Goal: Task Accomplishment & Management: Manage account settings

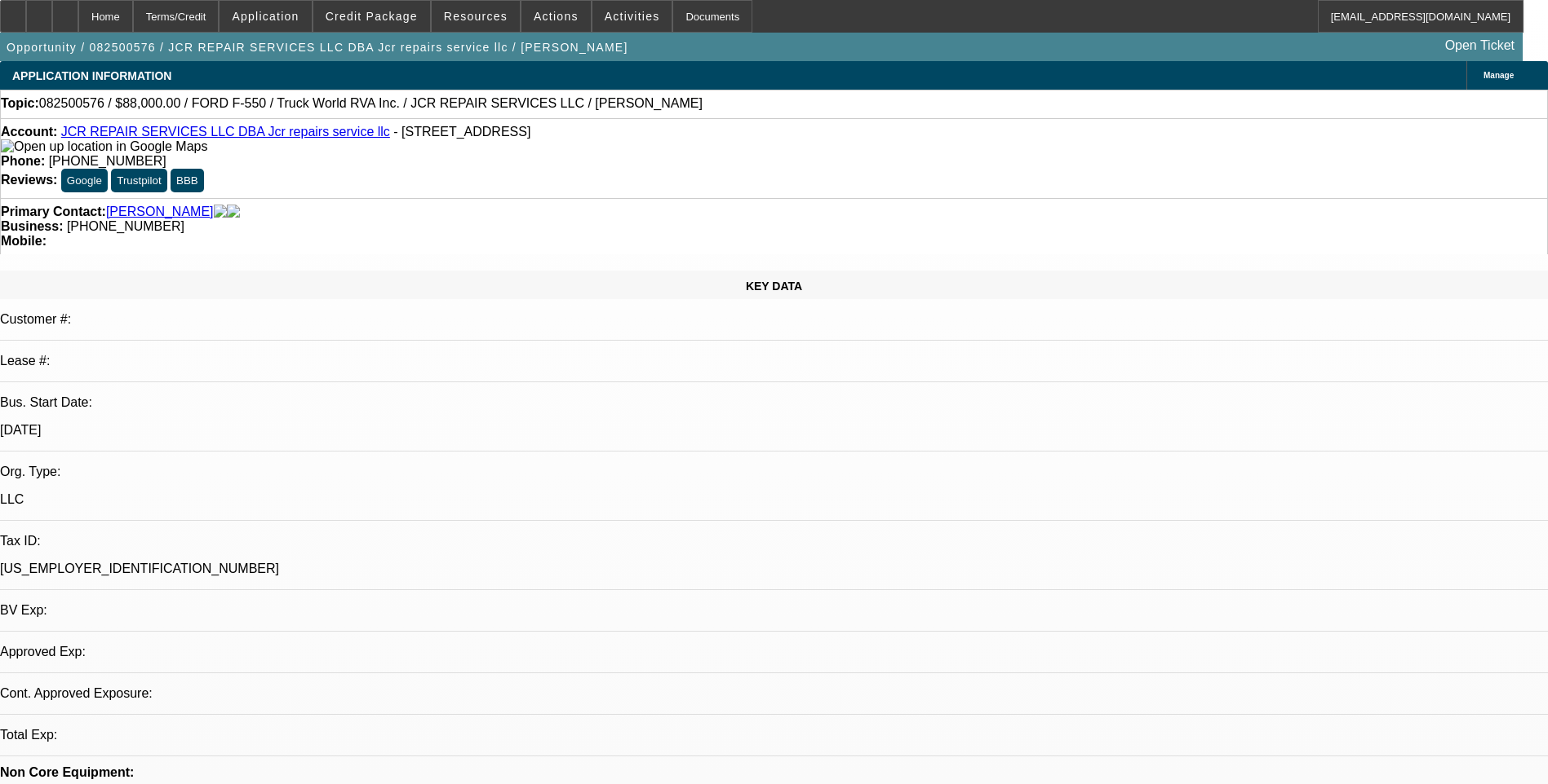
select select "0"
select select "2"
select select "0.1"
select select "1"
select select "2"
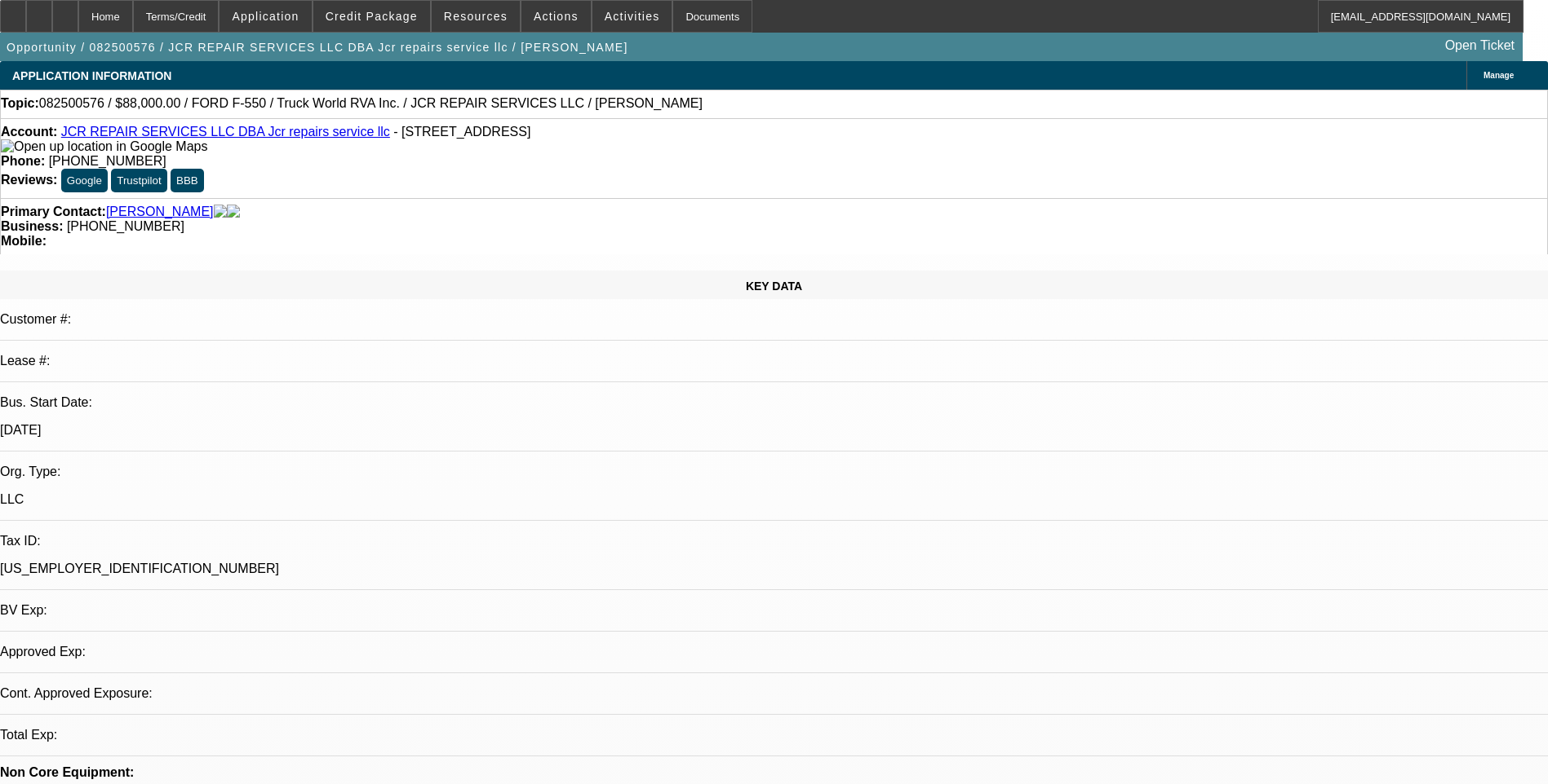
select select "4"
click at [401, 12] on span "Credit Package" at bounding box center [371, 16] width 92 height 13
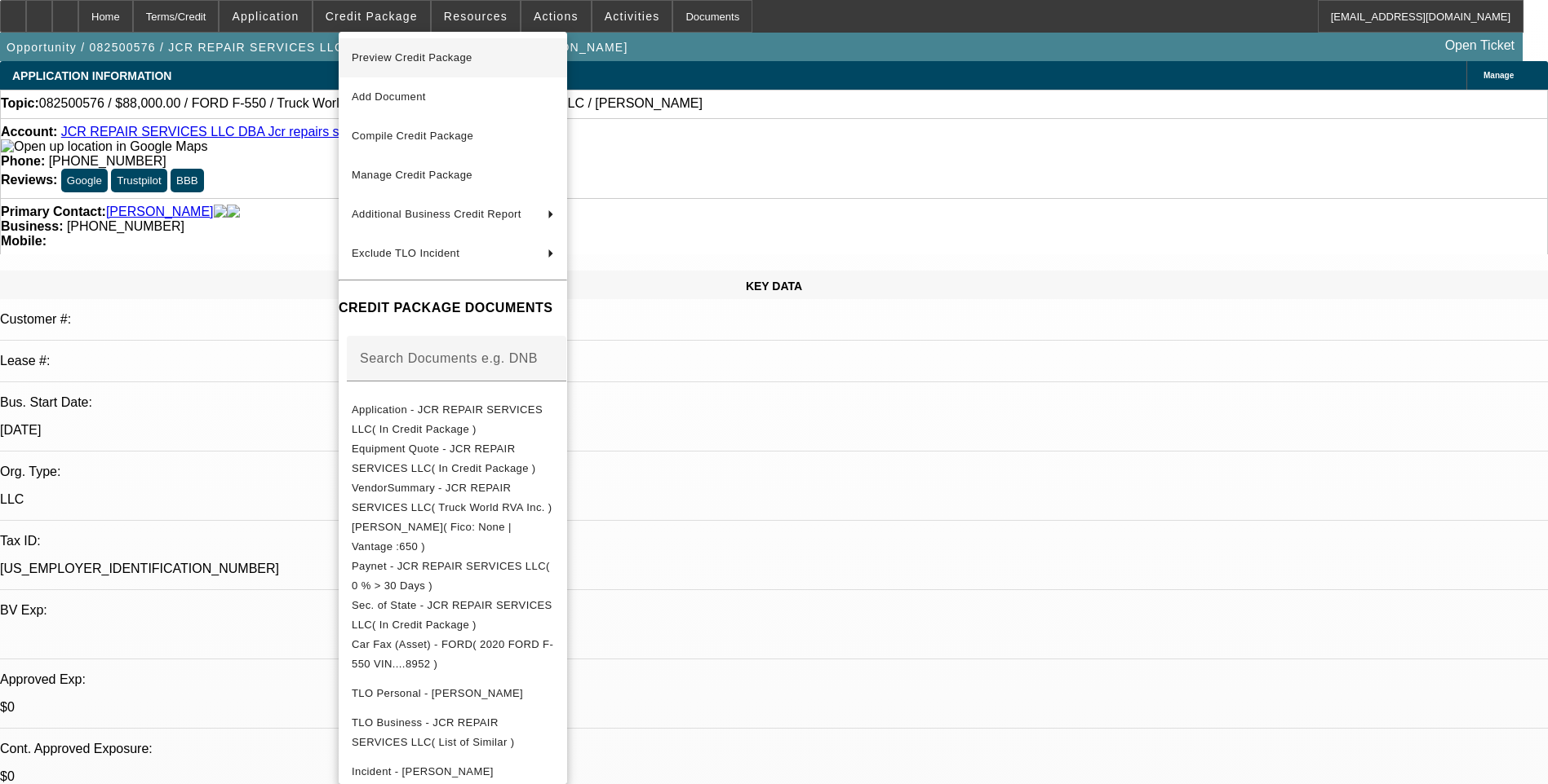
click at [431, 59] on span "Preview Credit Package" at bounding box center [411, 57] width 121 height 12
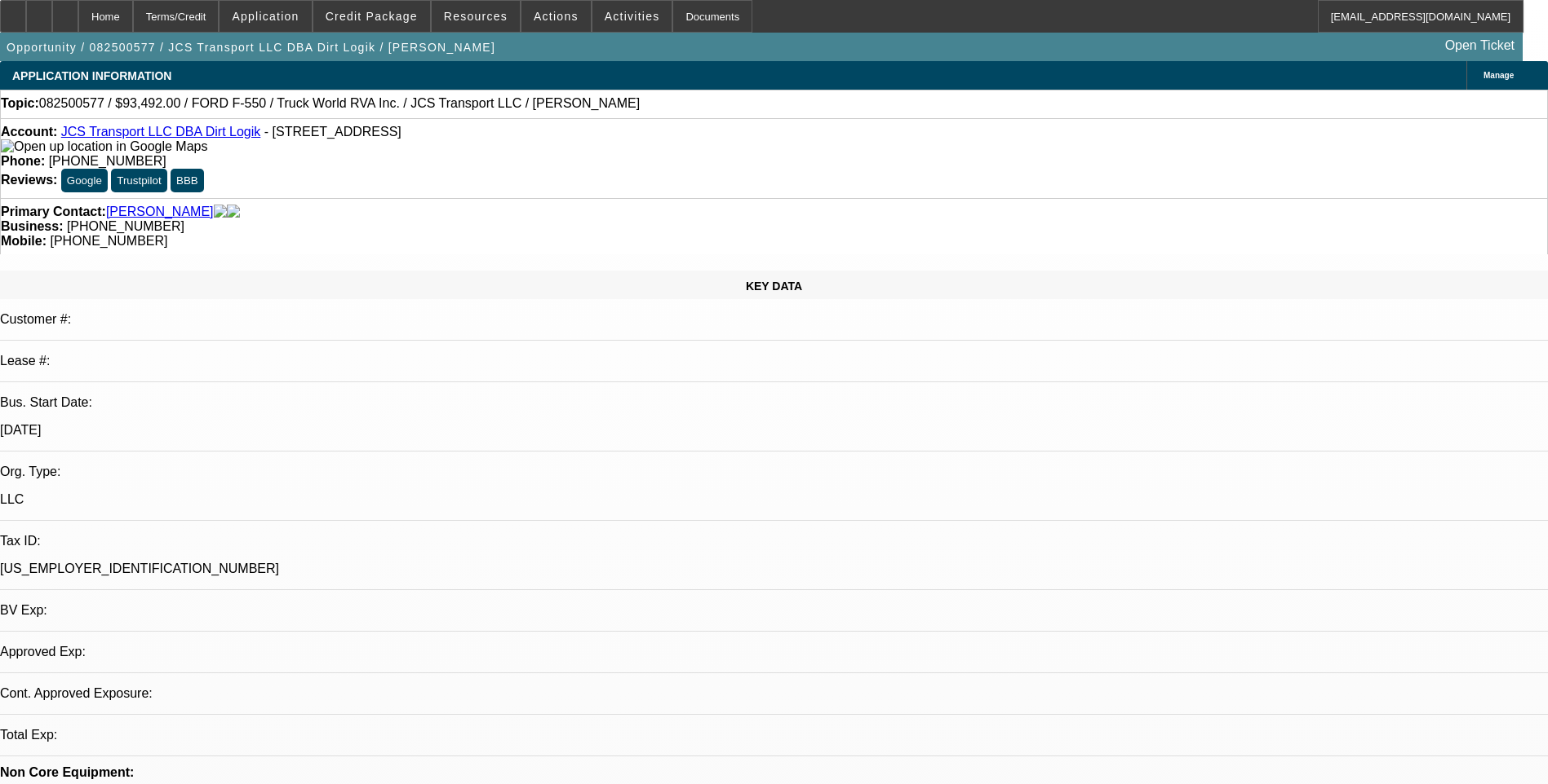
select select "0.1"
select select "0"
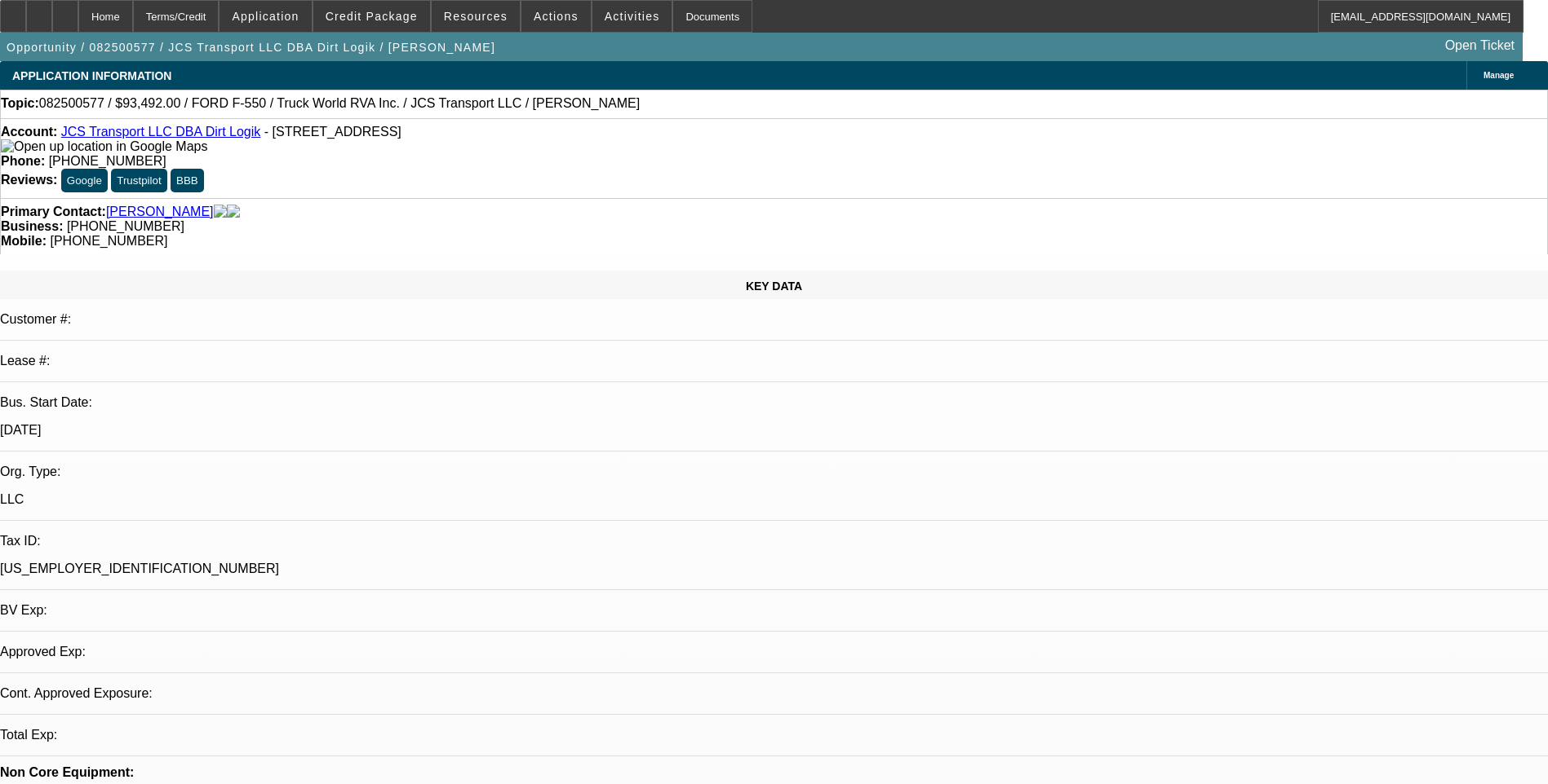
select select "0"
select select "1"
select select "6"
select select "1"
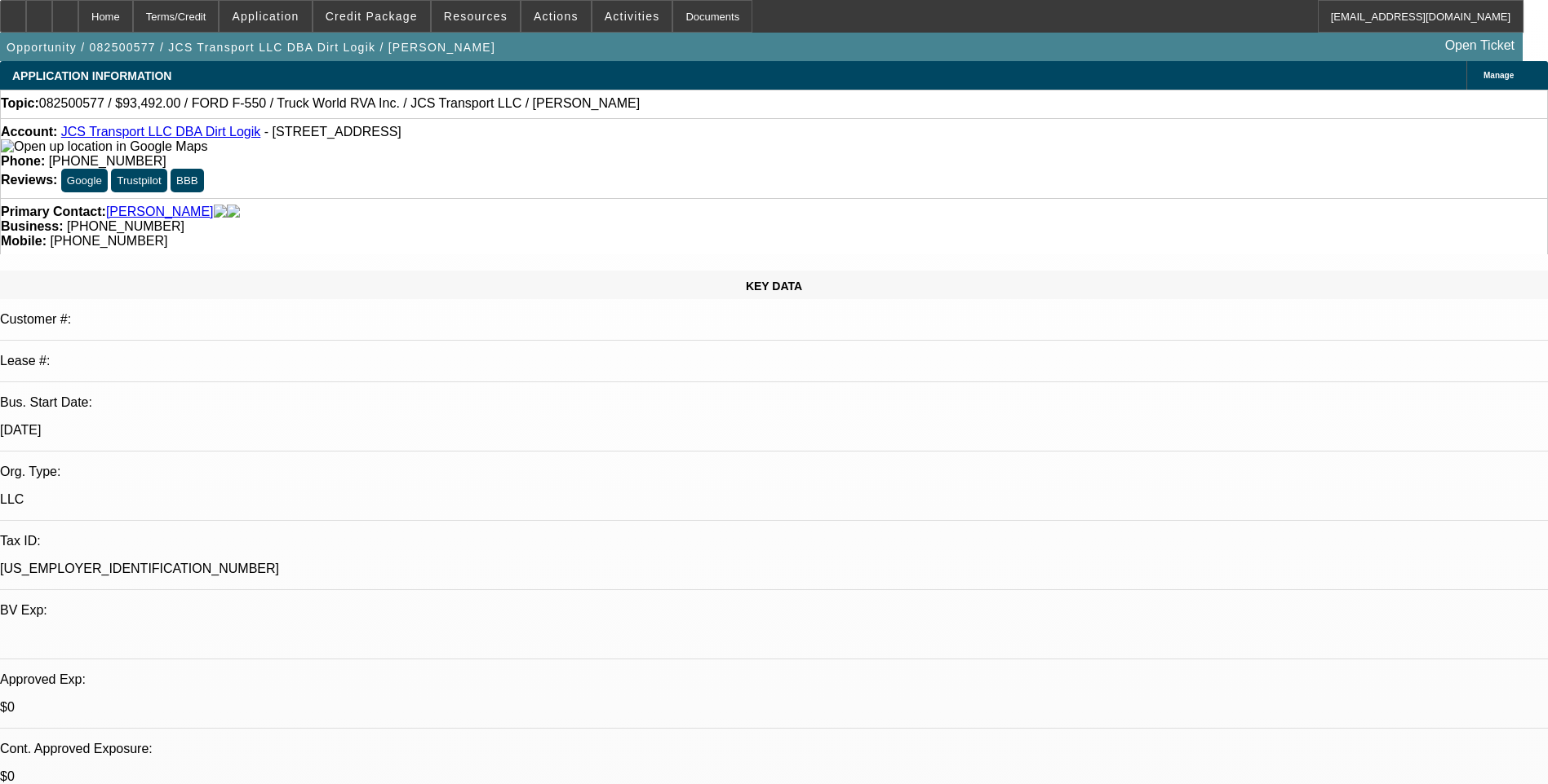
select select "1"
select select "6"
select select "0.1"
select select "0"
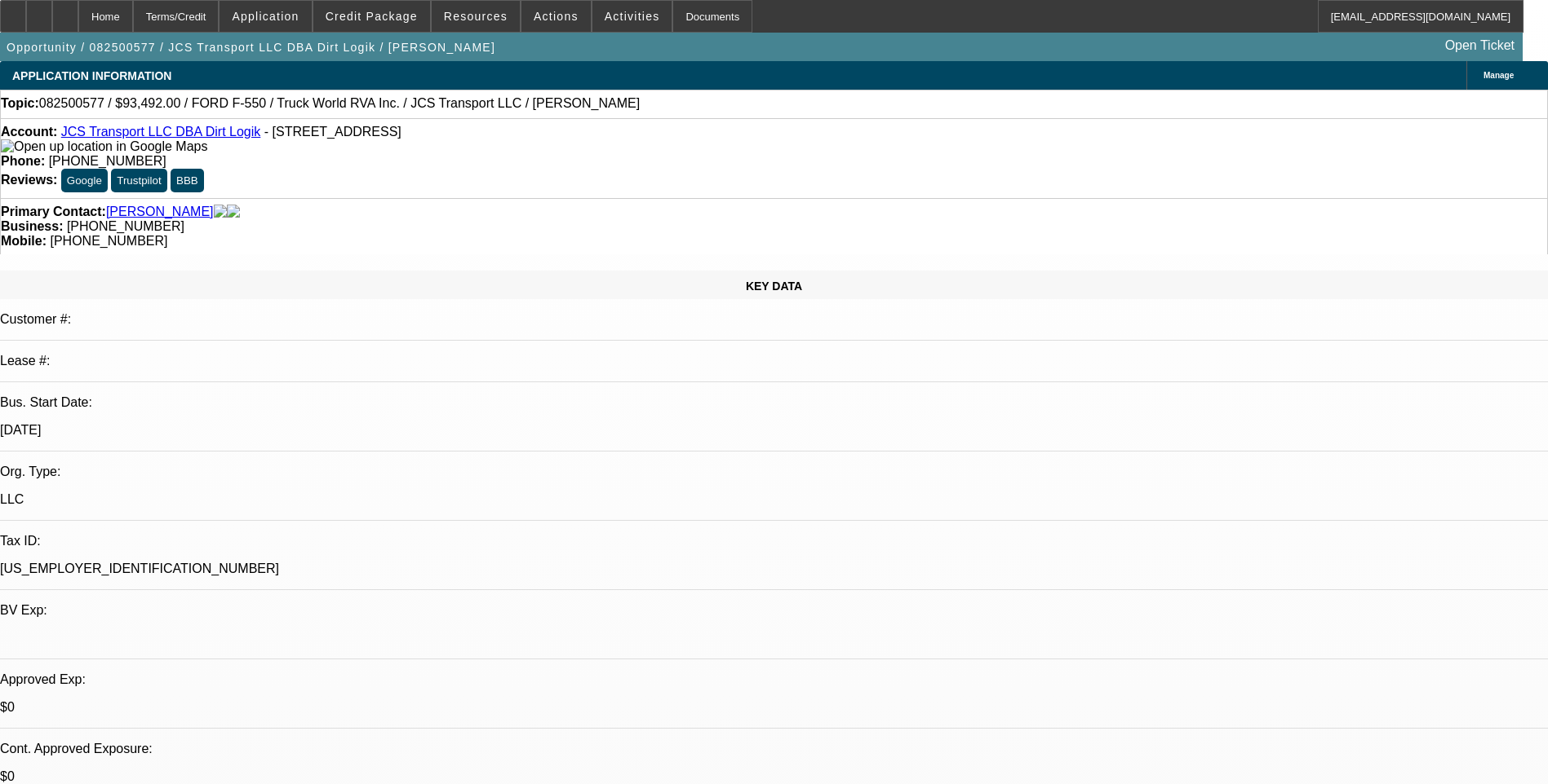
select select "0"
select select "1"
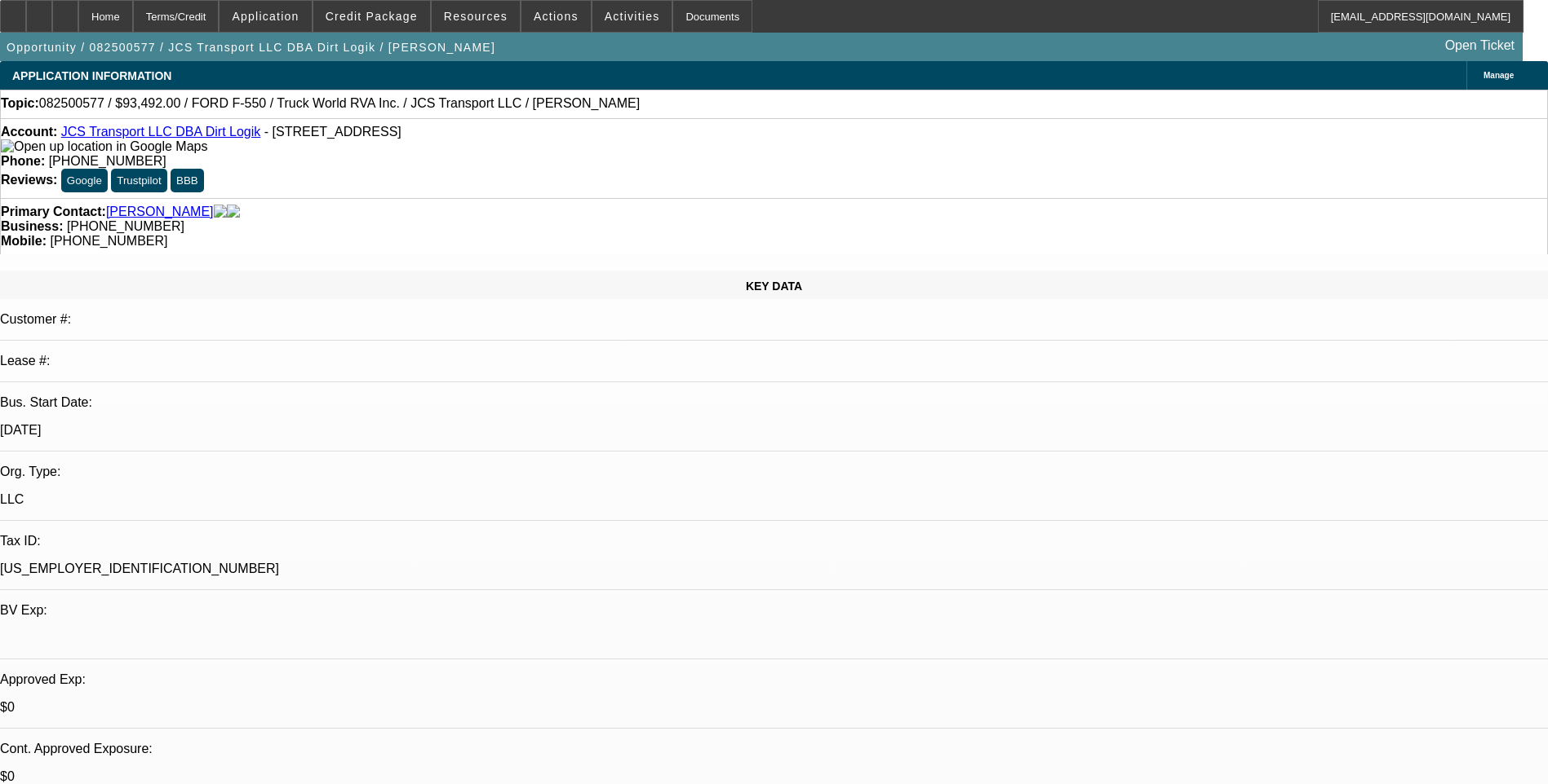
select select "6"
select select "1"
select select "6"
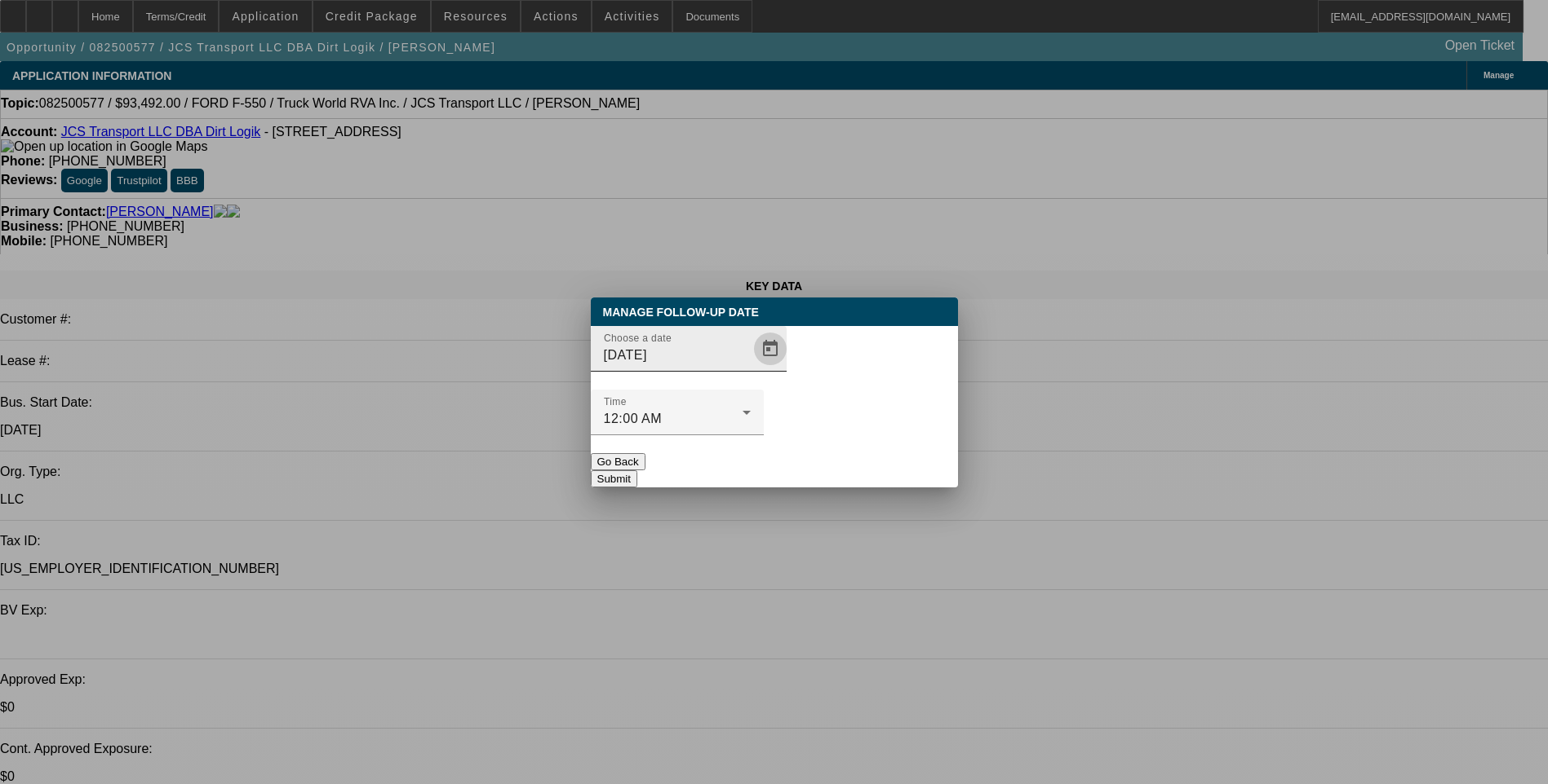
click at [751, 369] on span "Open calendar" at bounding box center [770, 349] width 39 height 39
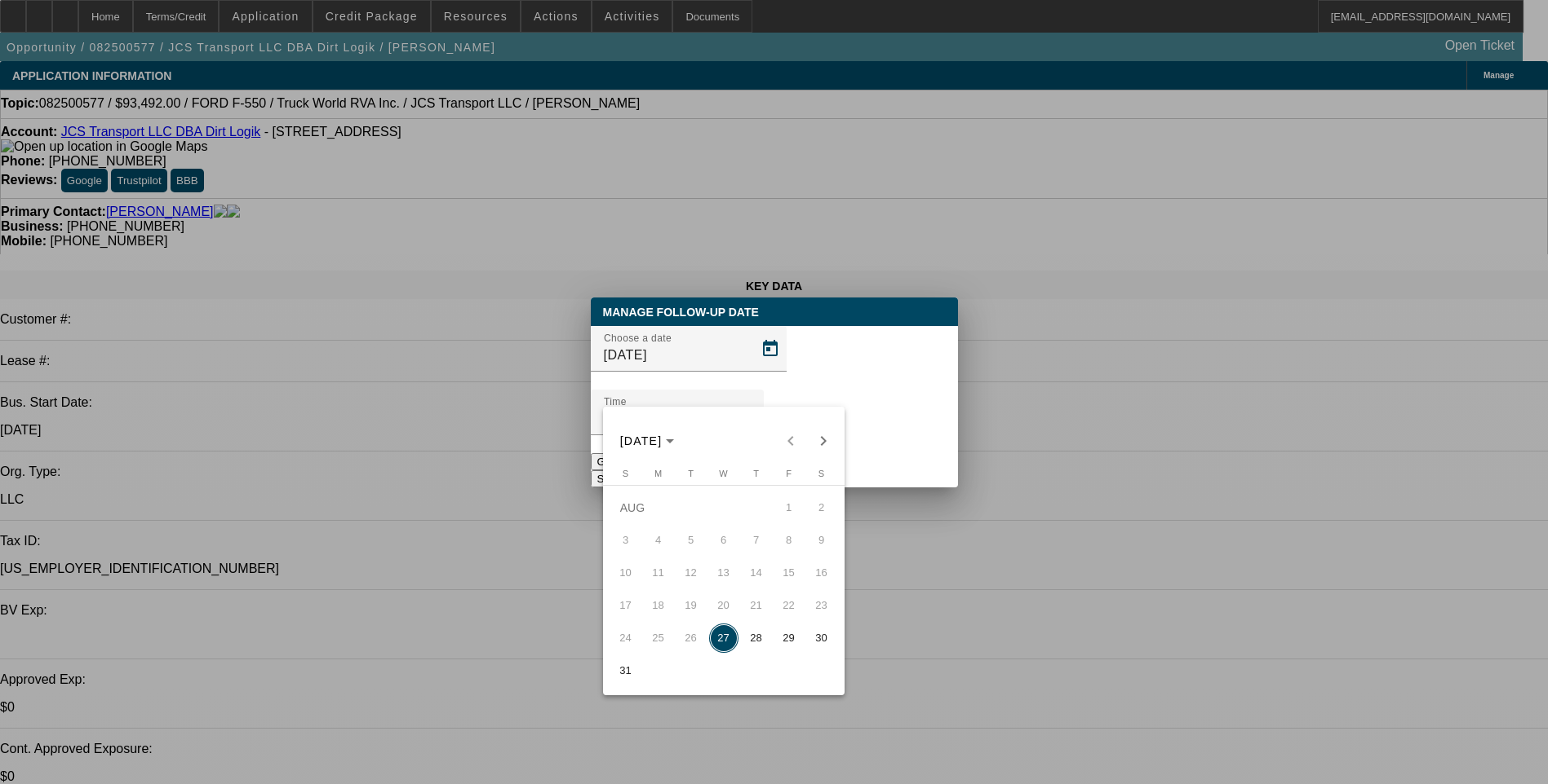
click at [757, 651] on span "28" at bounding box center [757, 638] width 30 height 29
type input "8/28/2025"
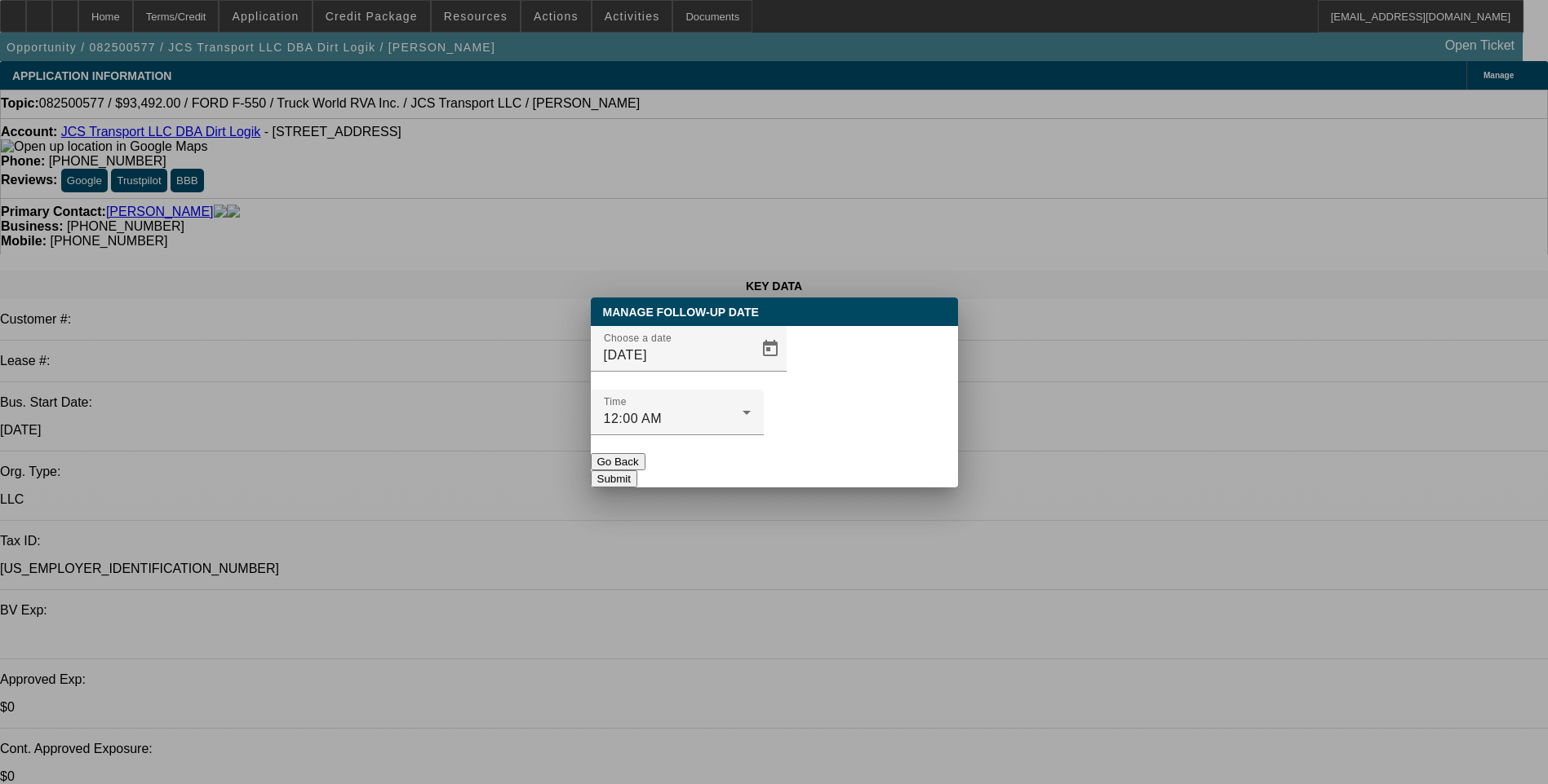
click at [637, 470] on button "Submit" at bounding box center [614, 479] width 47 height 17
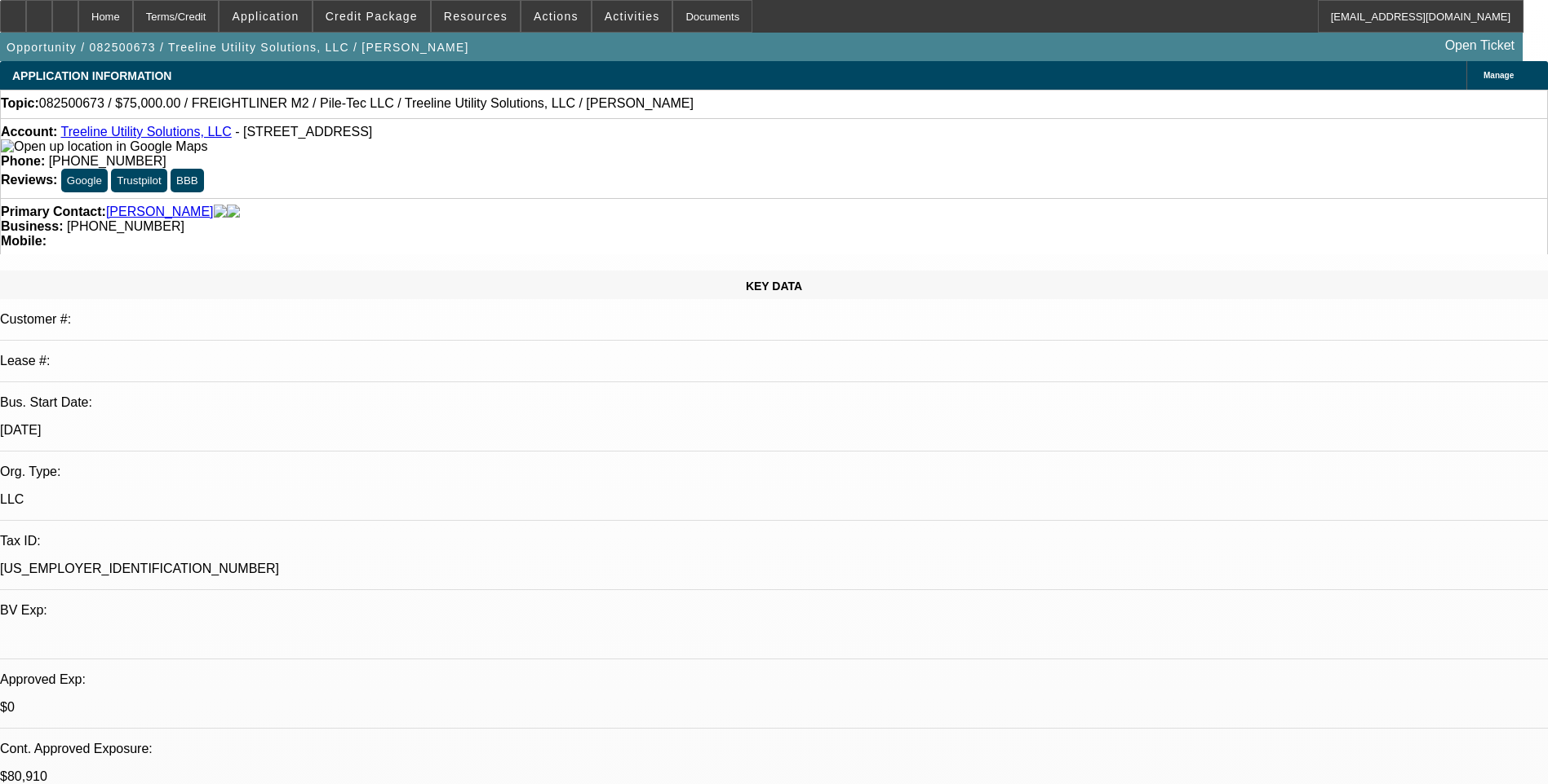
select select "0"
select select "2"
select select "0"
select select "2"
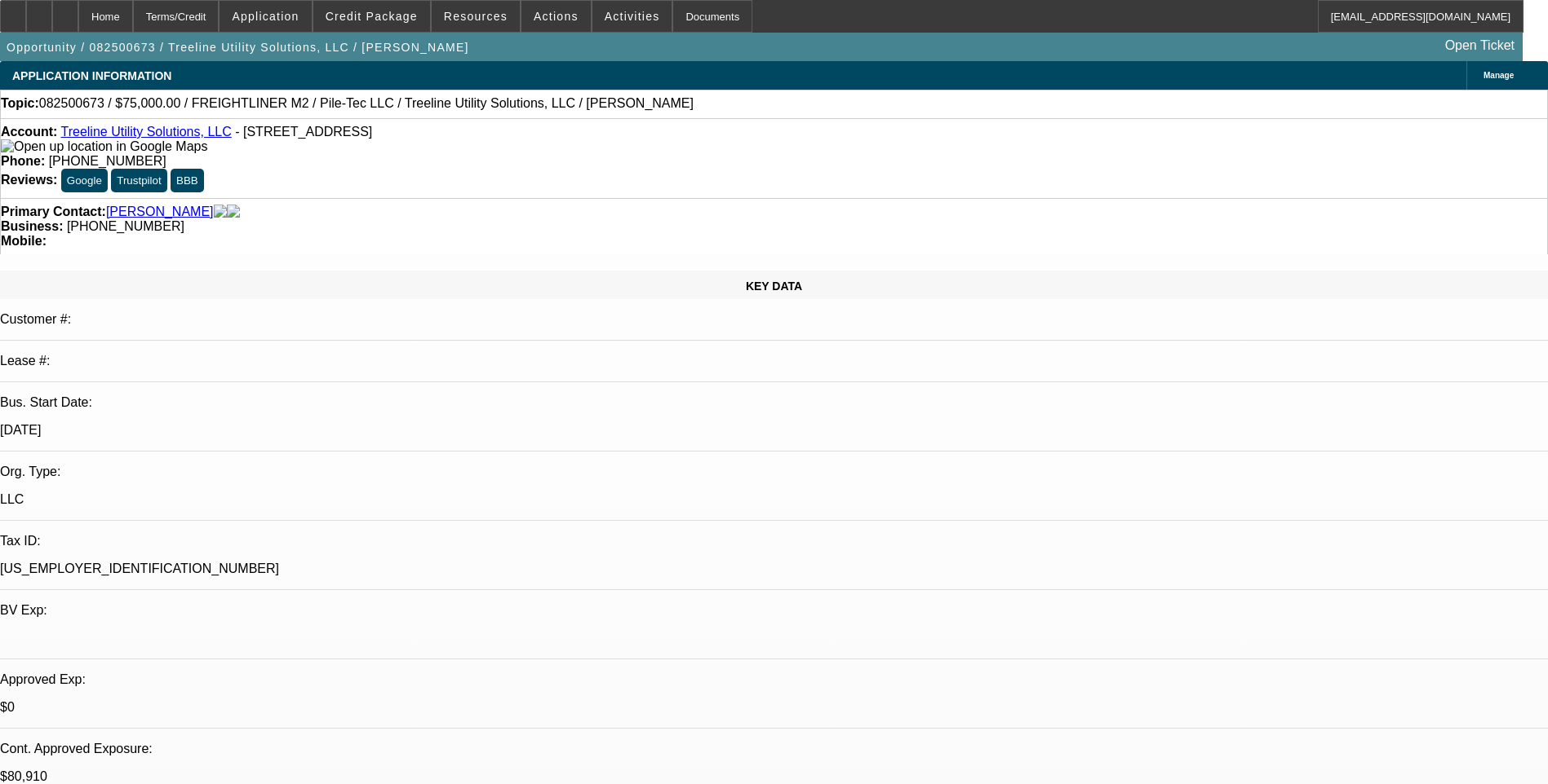
select select "0"
select select "2"
select select "0"
select select "0.1"
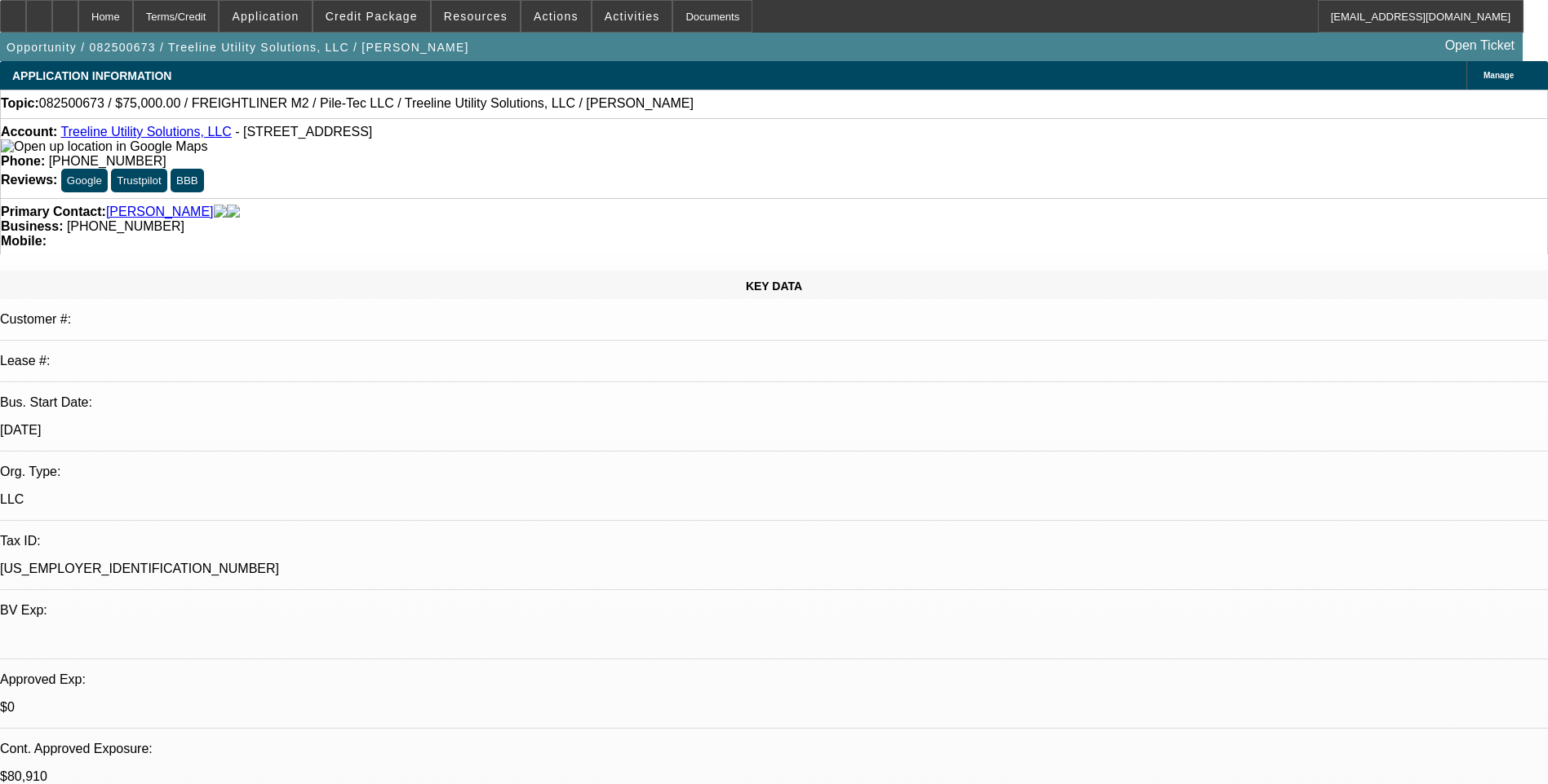
select select "2"
select select "0"
select select "1"
select select "2"
select select "6"
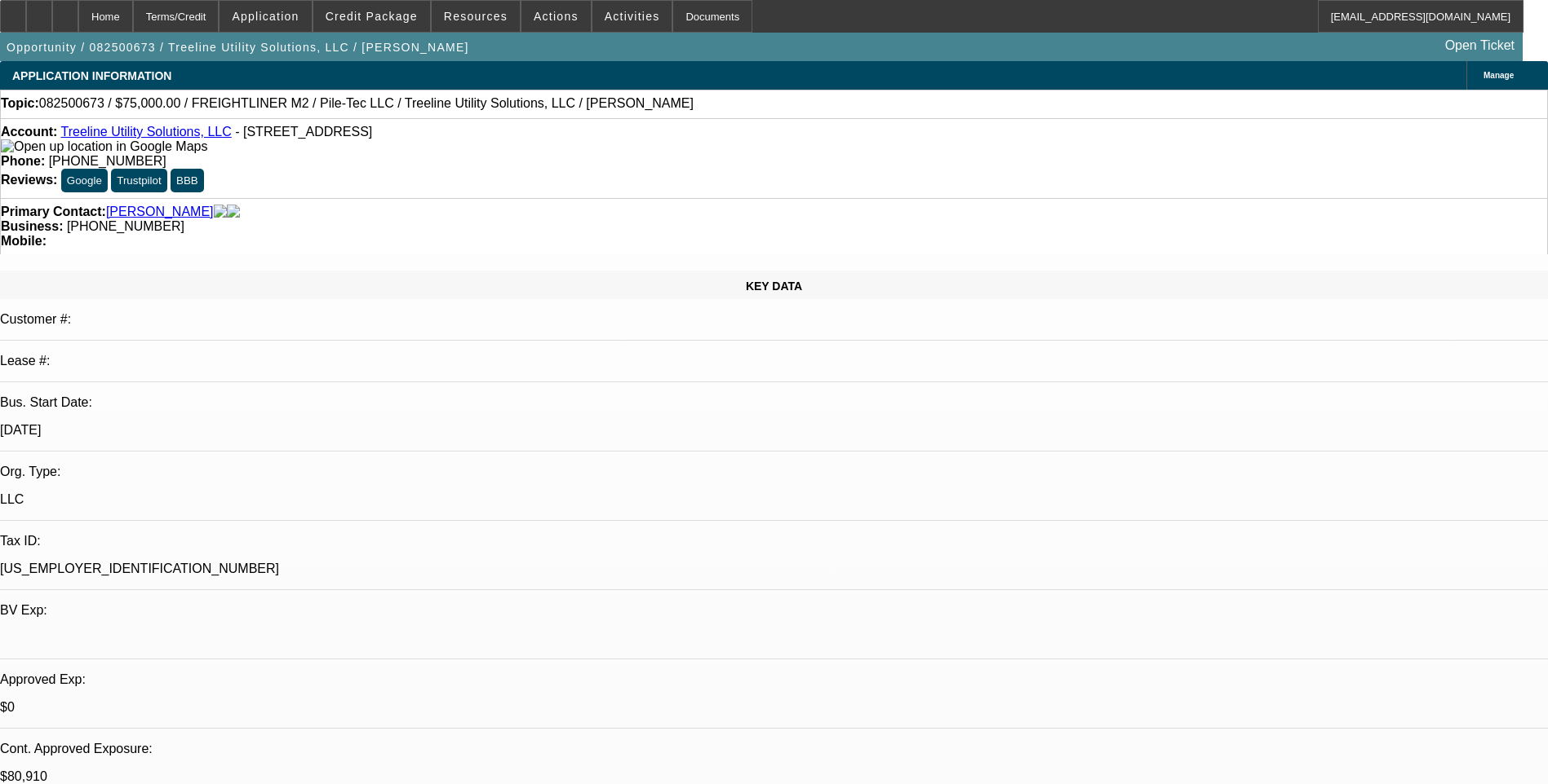
select select "1"
select select "2"
select select "6"
select select "1"
select select "2"
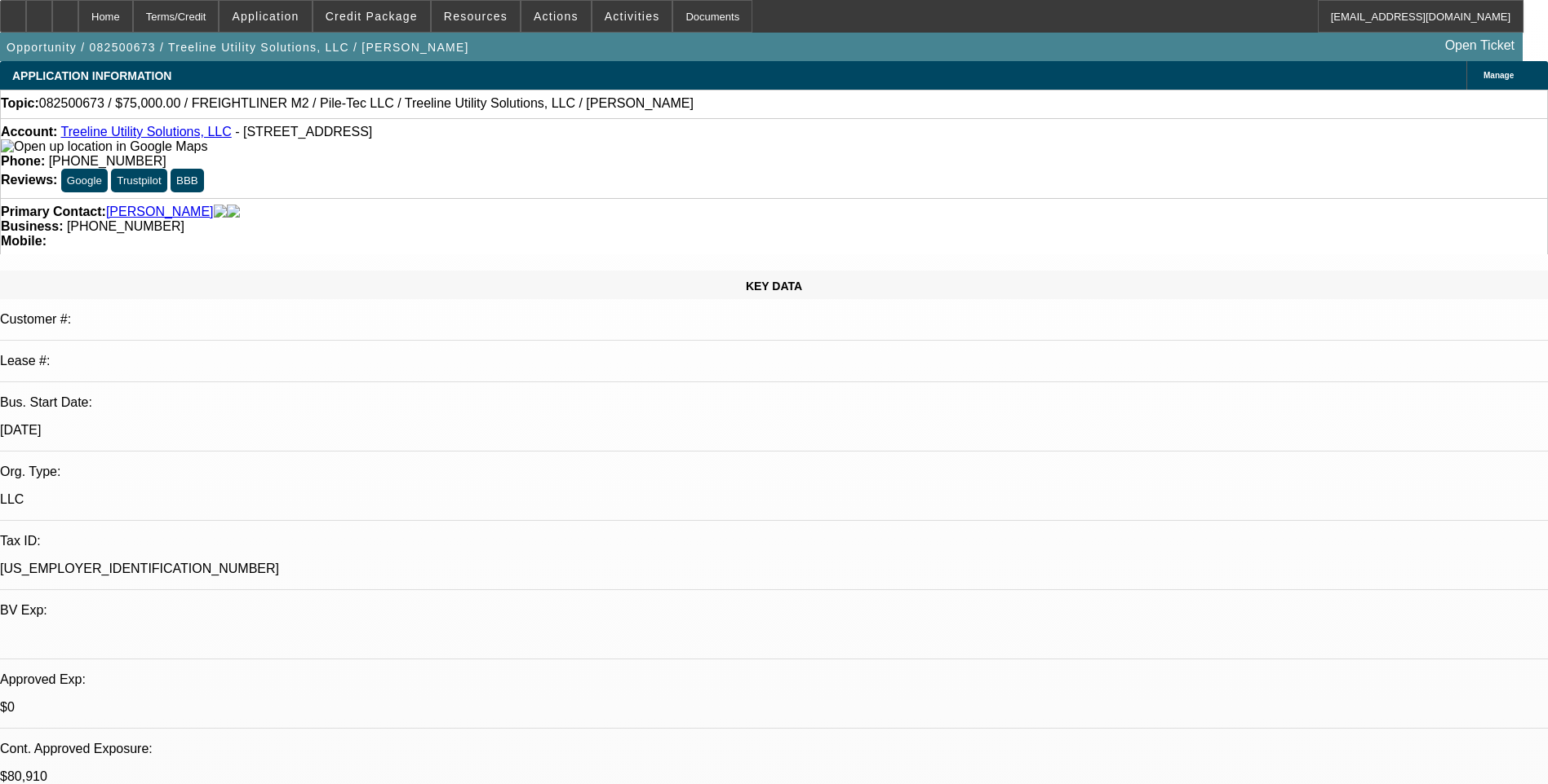
select select "6"
select select "1"
select select "2"
select select "6"
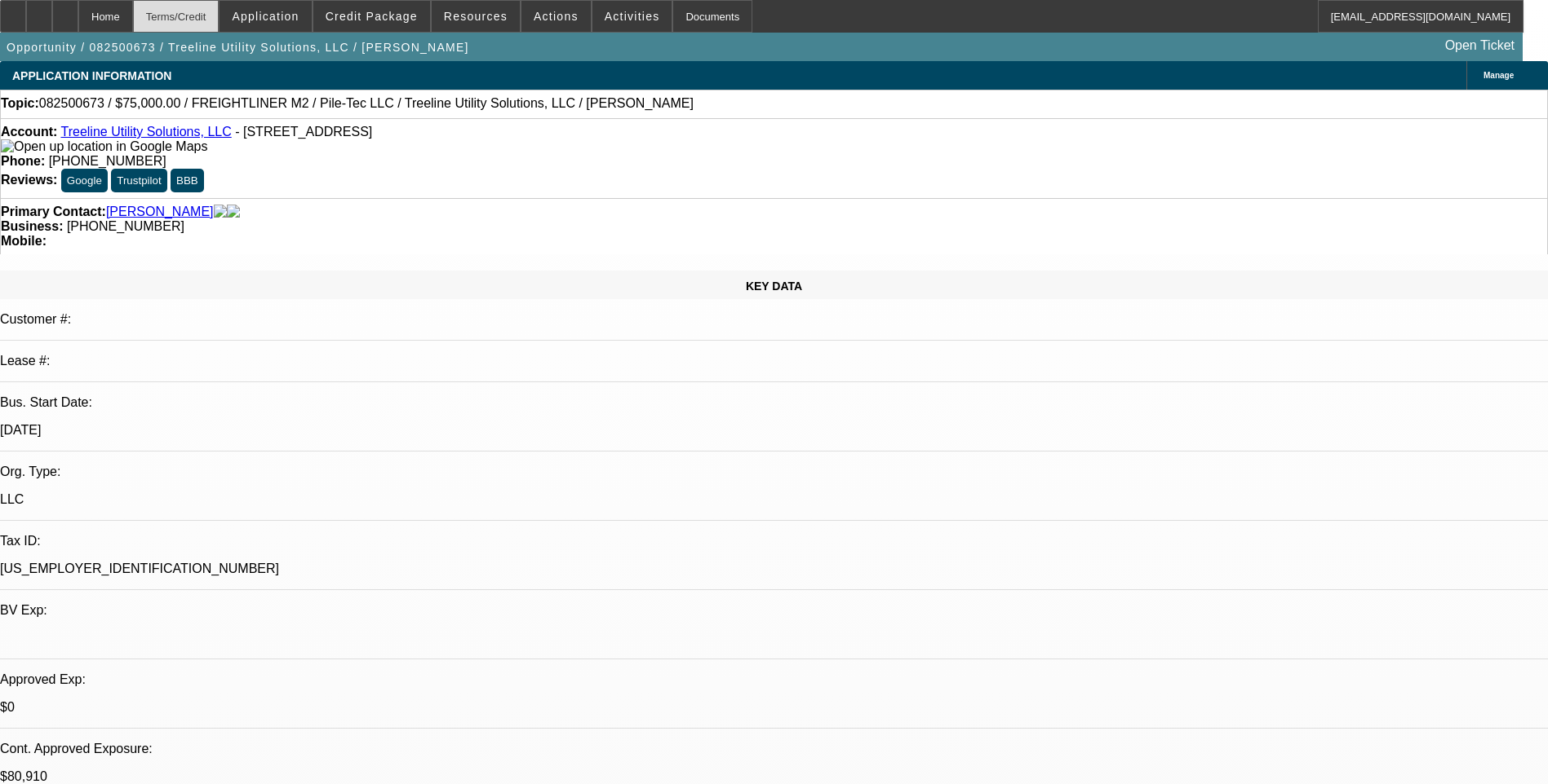
click at [220, 21] on div "Terms/Credit" at bounding box center [176, 16] width 87 height 33
select select "0"
select select "2"
select select "0"
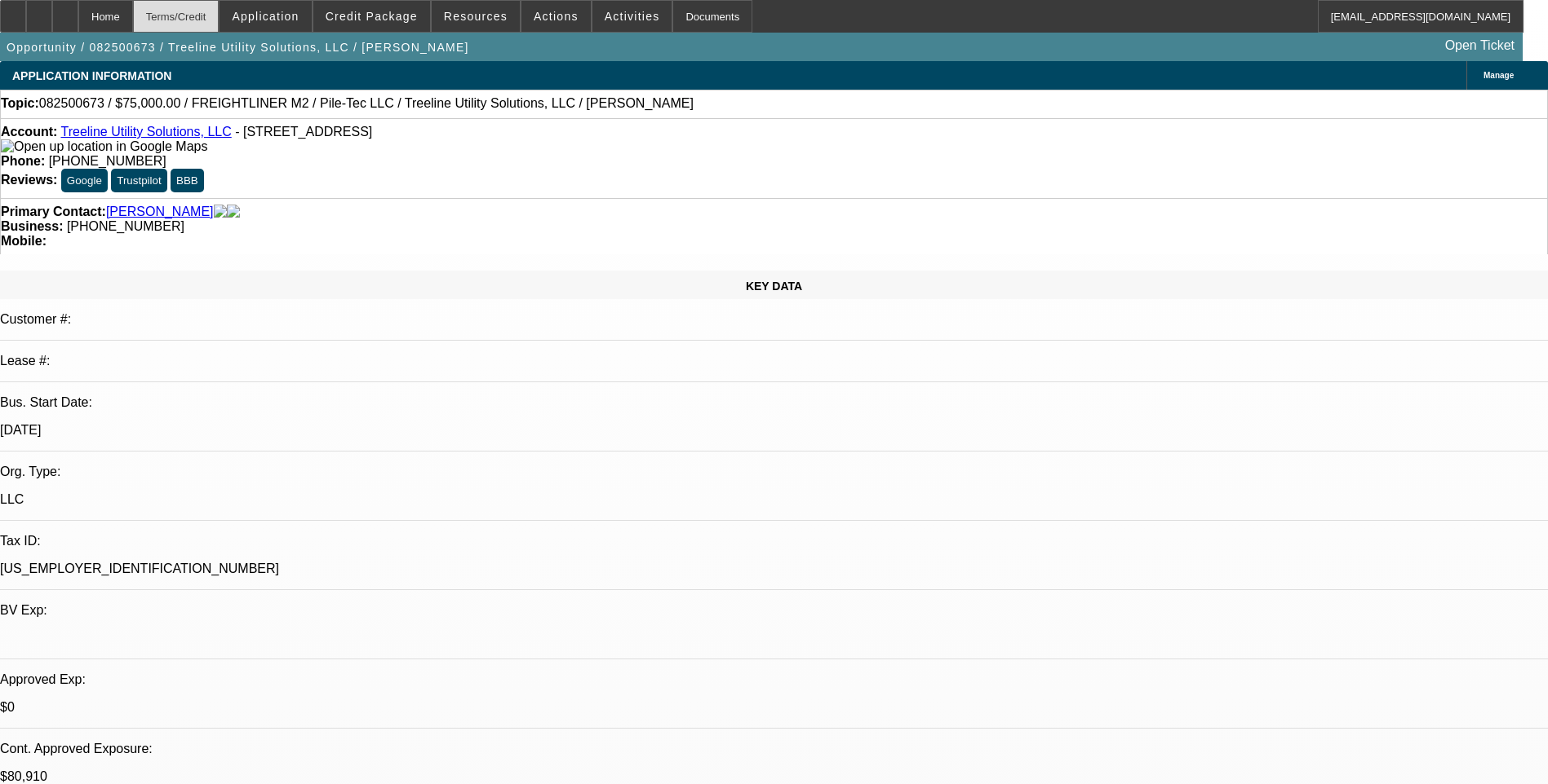
select select "2"
select select "0"
select select "2"
select select "0"
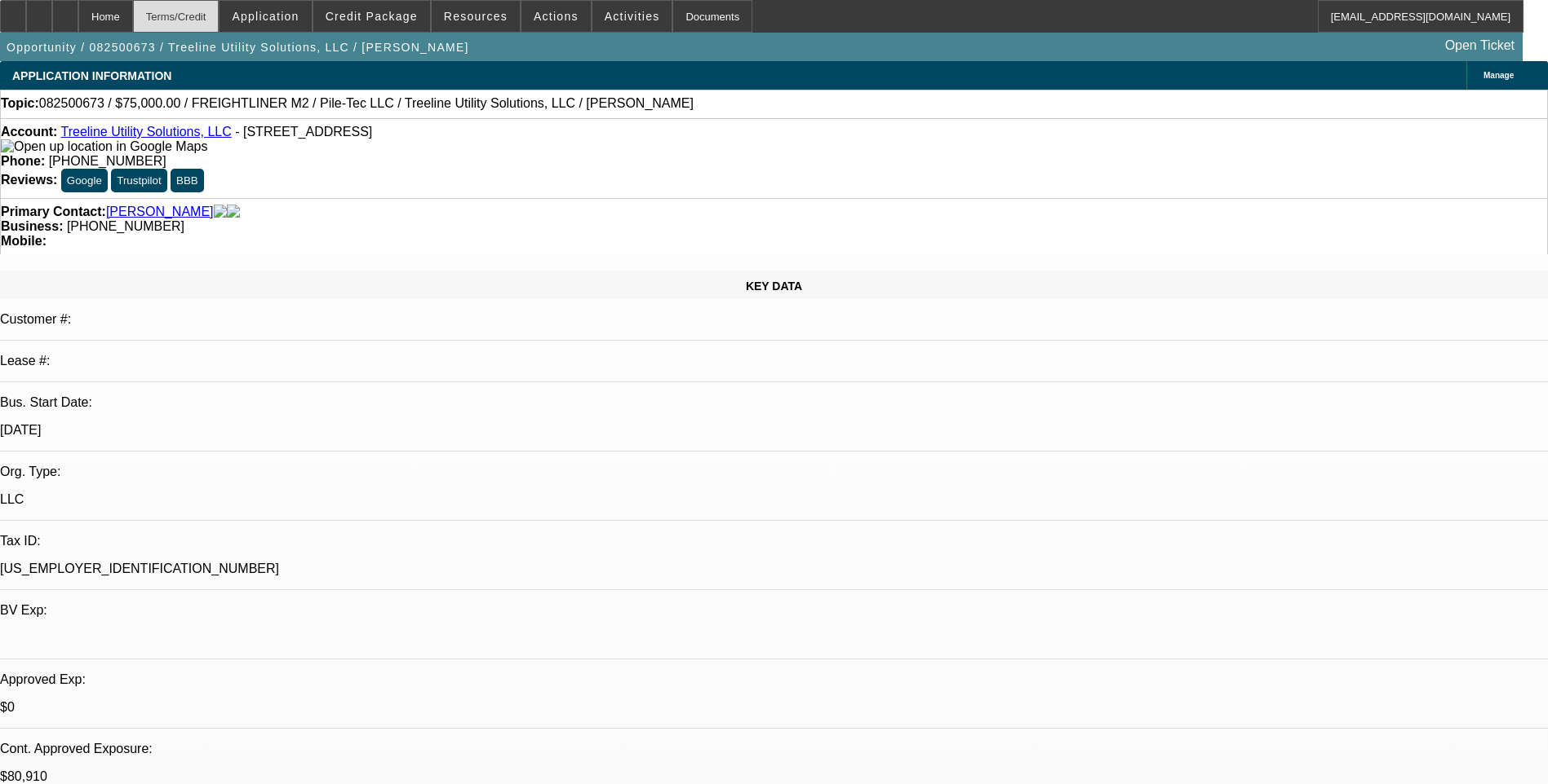
select select "0.1"
select select "2"
select select "0"
select select "1"
select select "2"
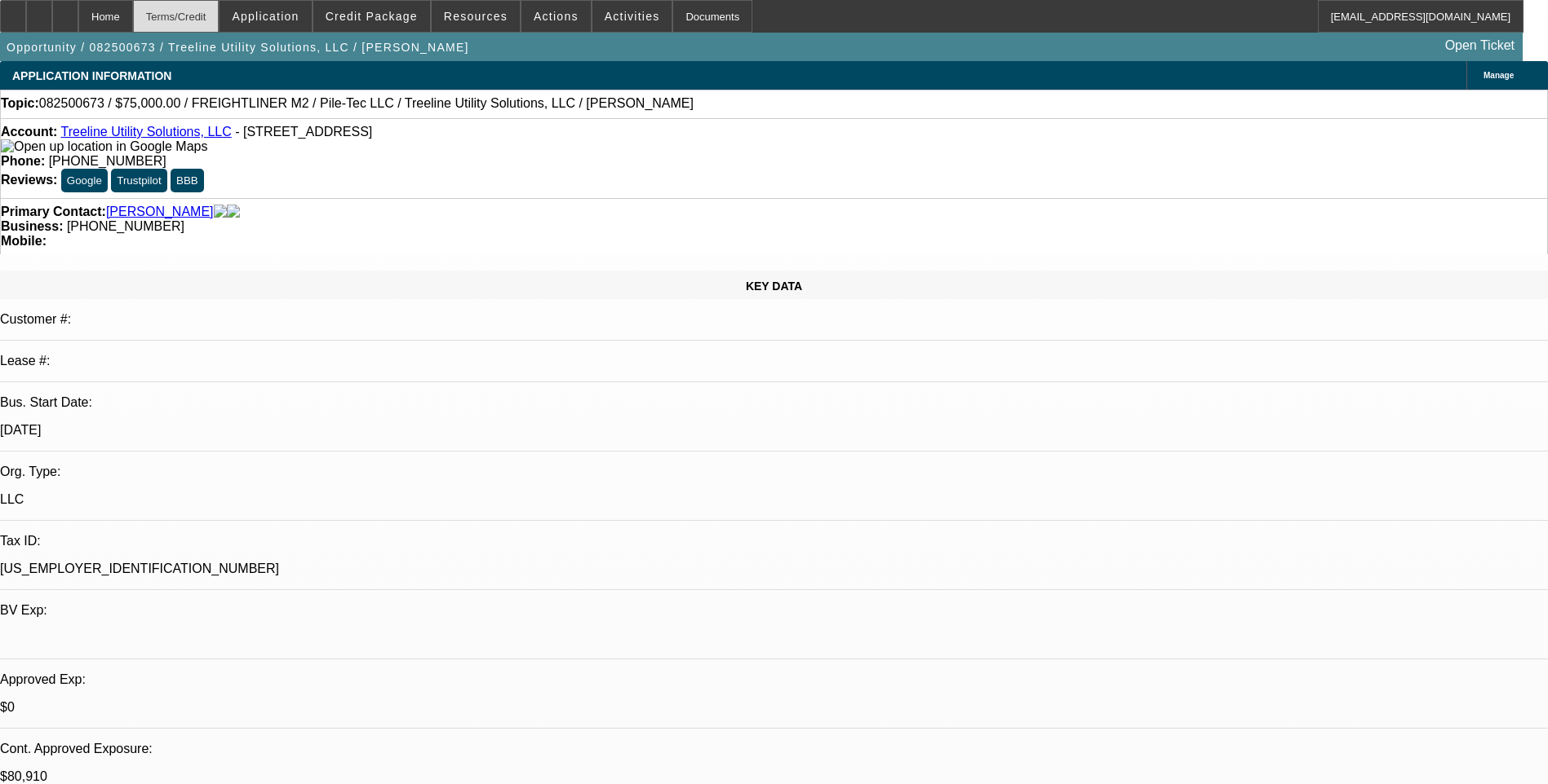
select select "6"
select select "1"
select select "2"
select select "6"
select select "1"
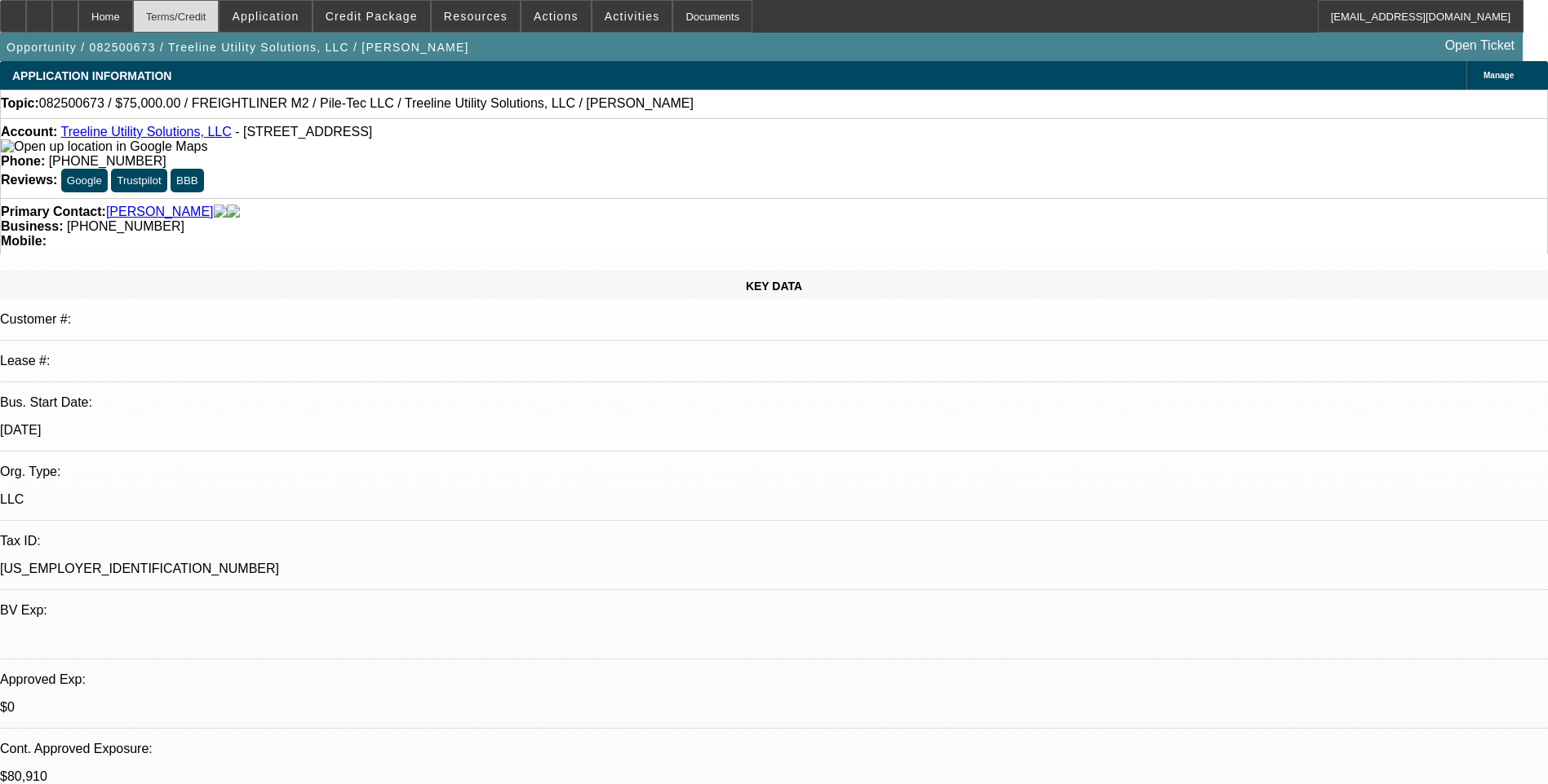
select select "2"
select select "6"
select select "1"
select select "2"
select select "6"
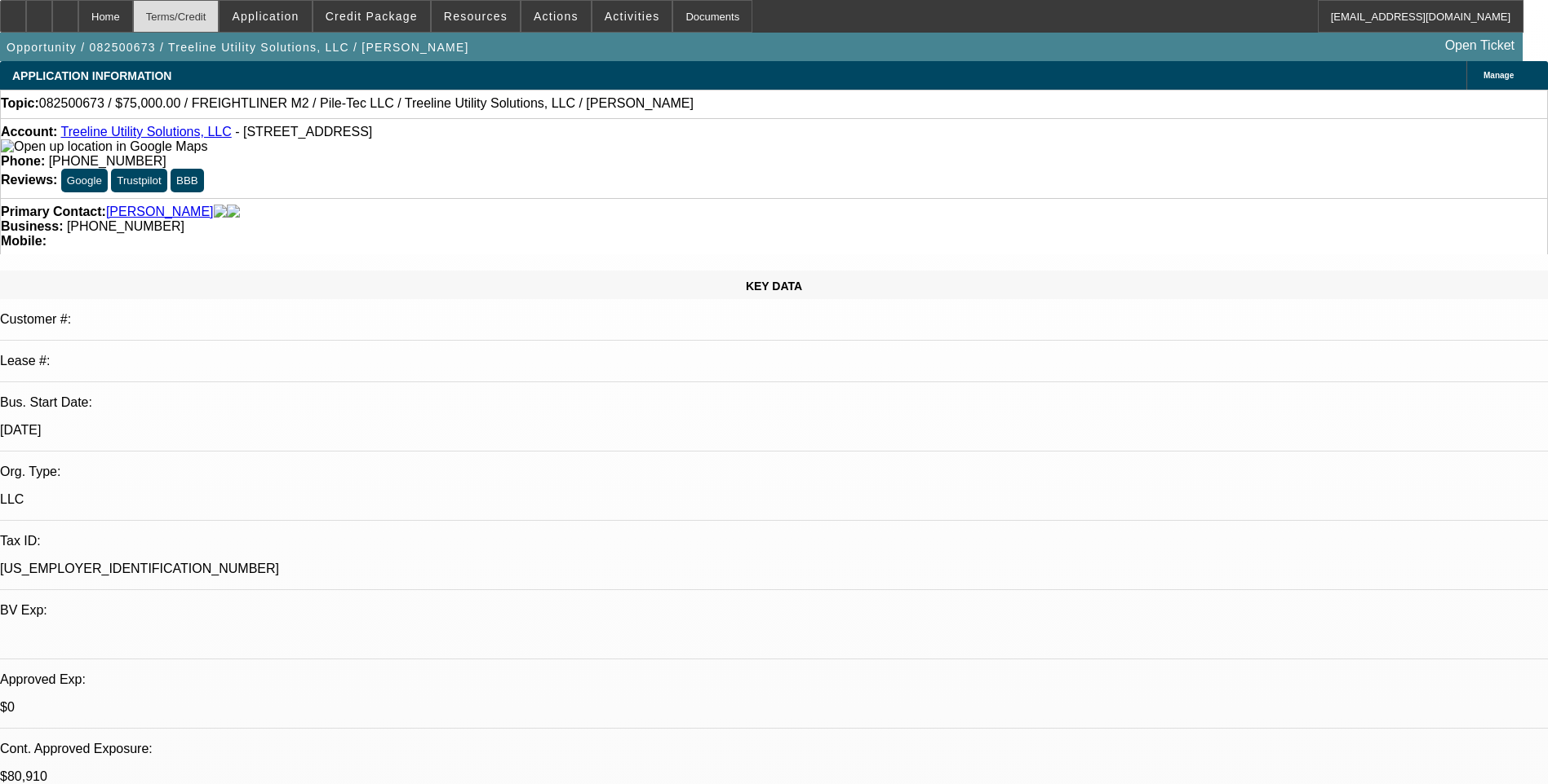
click at [220, 23] on div "Terms/Credit" at bounding box center [176, 16] width 87 height 33
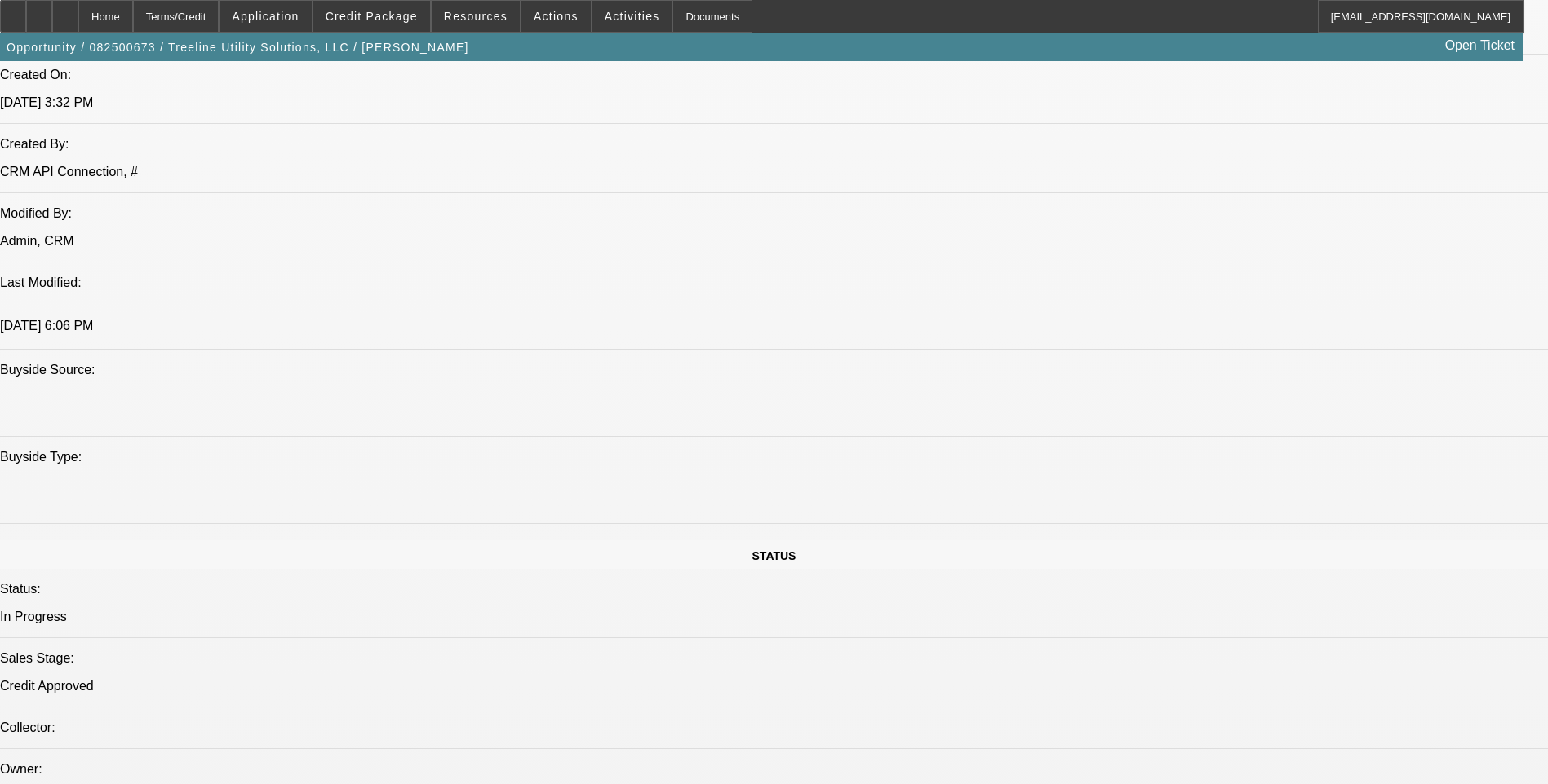
click at [220, 14] on div "Terms/Credit" at bounding box center [176, 16] width 87 height 33
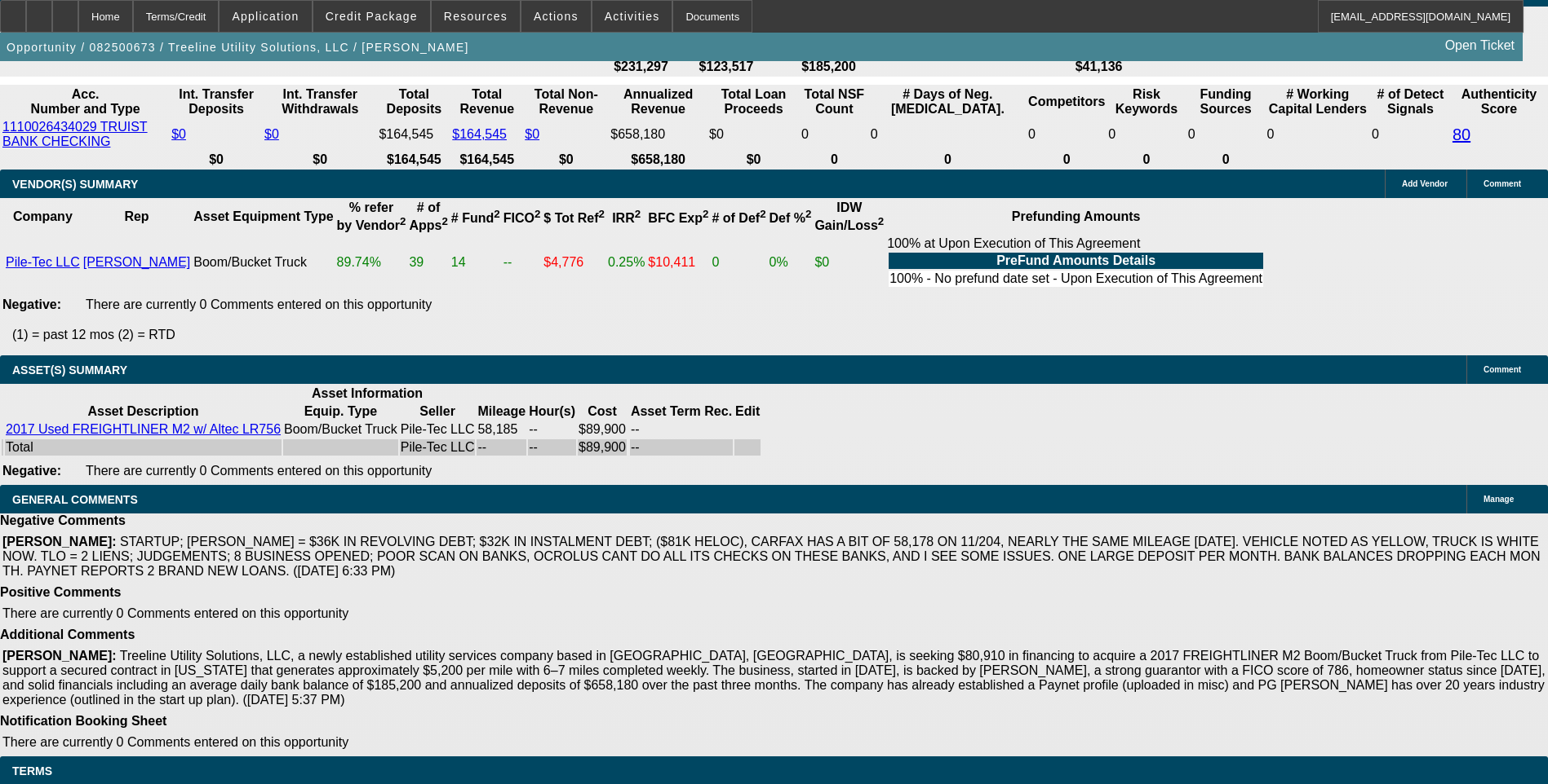
scroll to position [3093, 0]
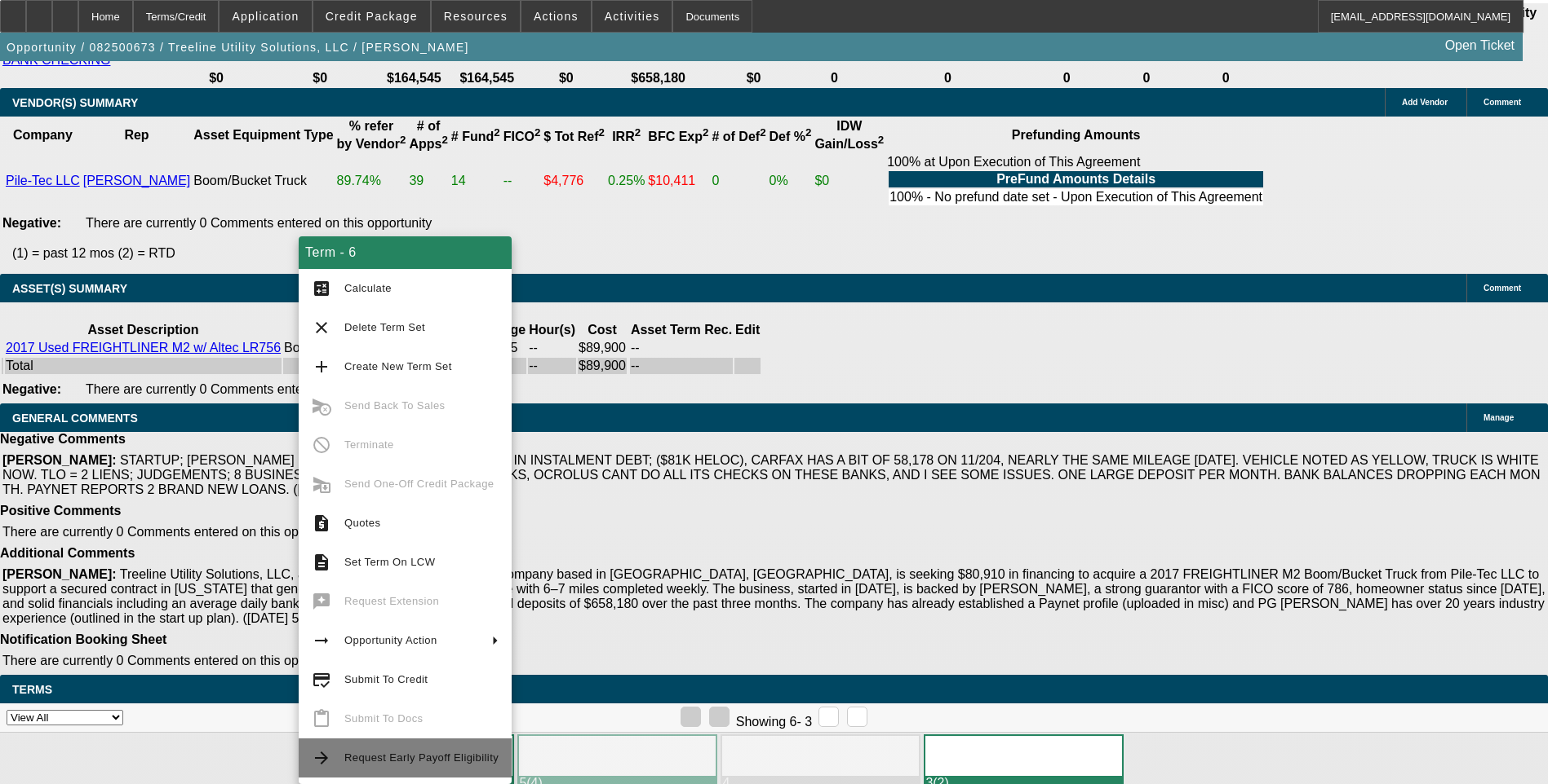
click at [390, 758] on span "Request Early Payoff Eligibility" at bounding box center [422, 758] width 154 height 12
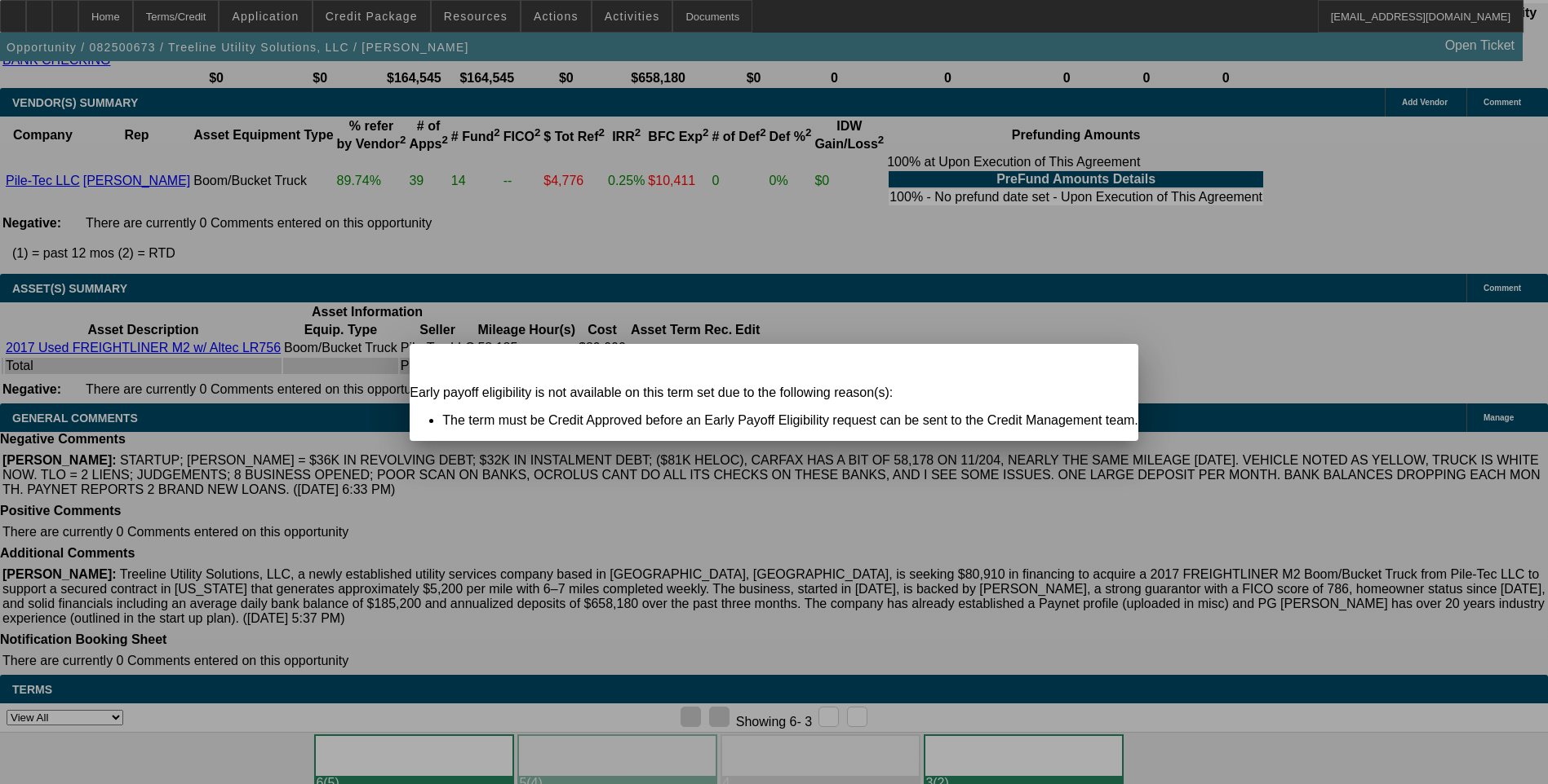
scroll to position [0, 0]
click at [1102, 363] on icon at bounding box center [1102, 358] width 0 height 9
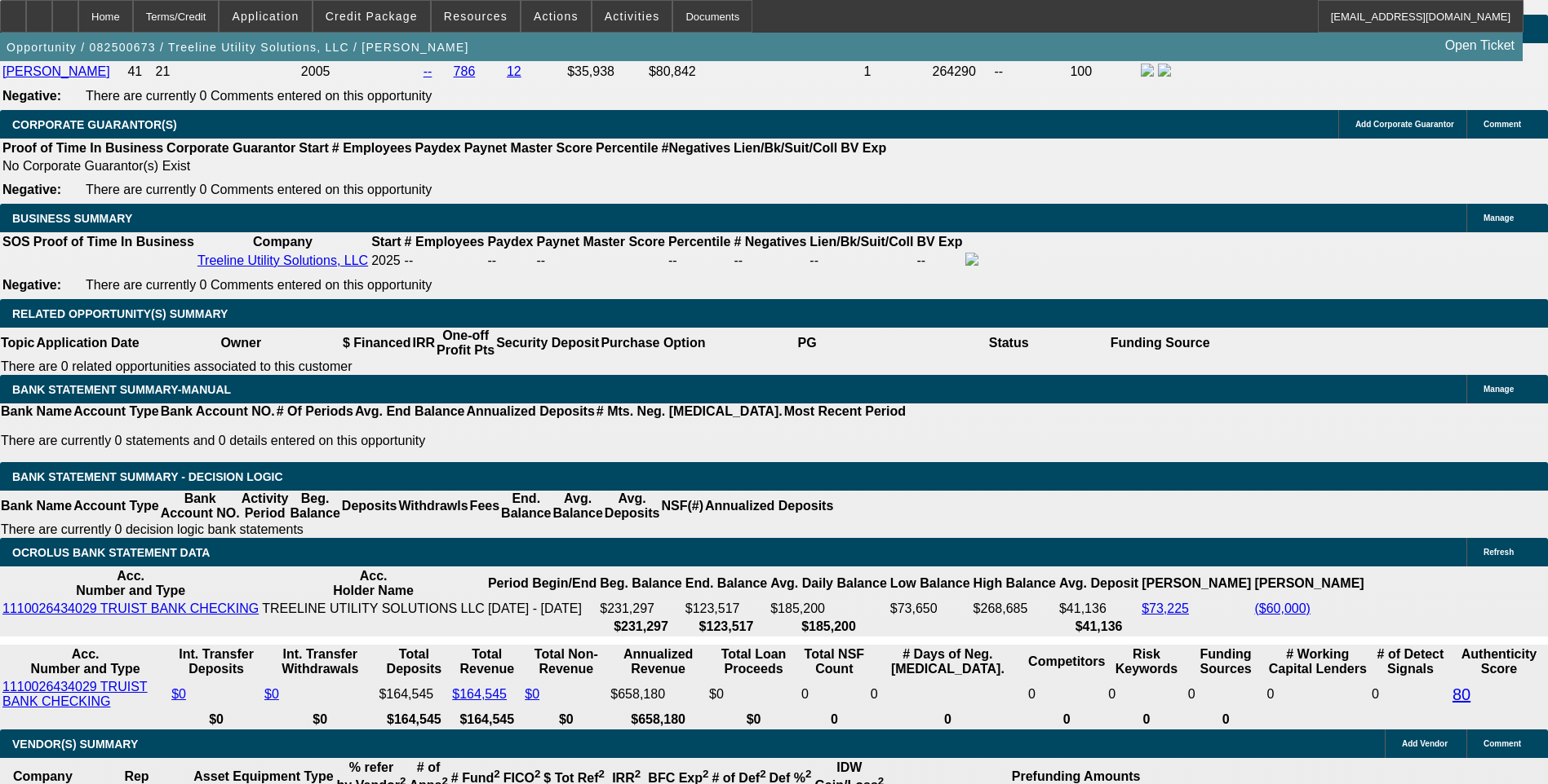
scroll to position [2440, 0]
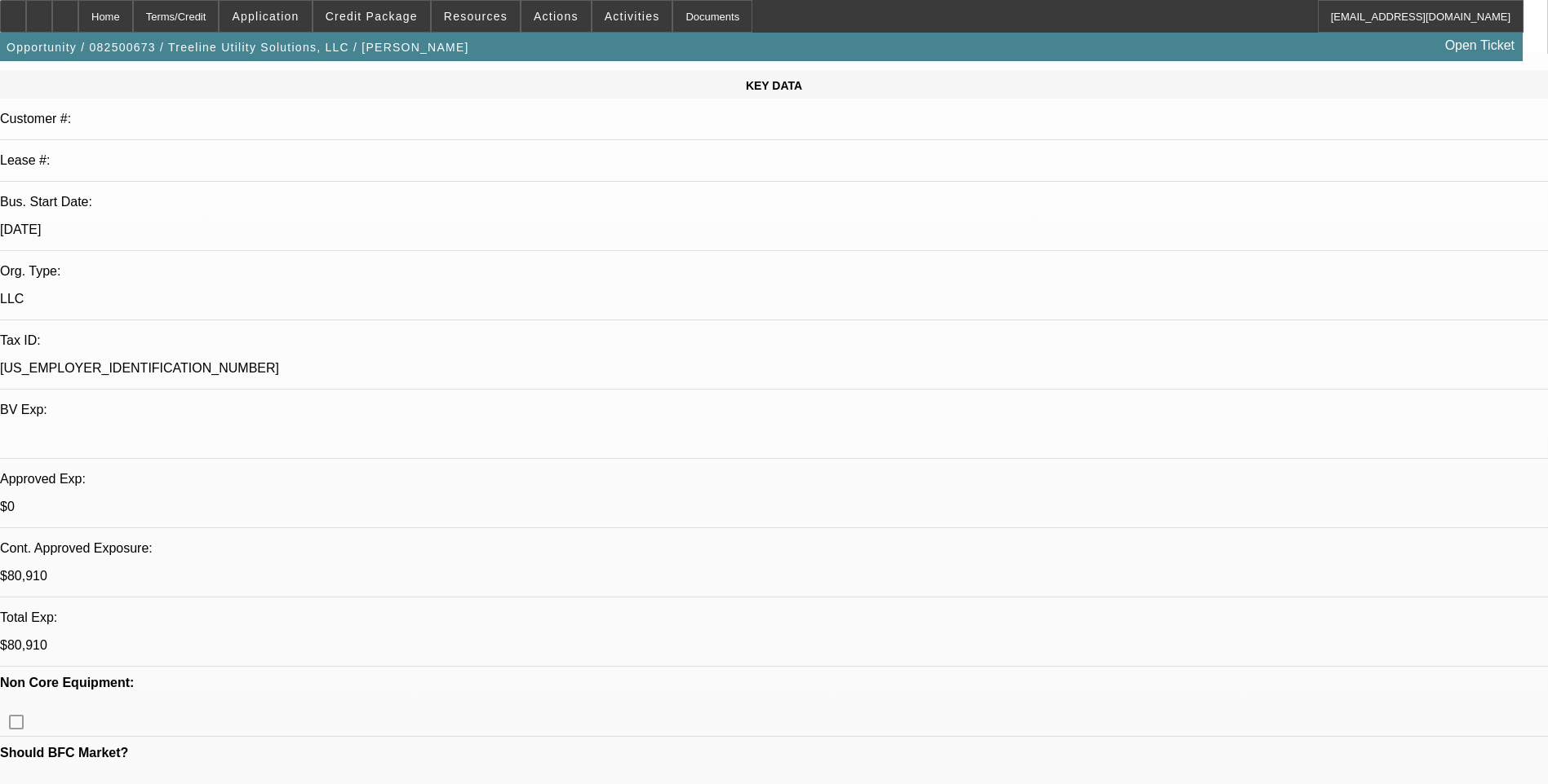
scroll to position [0, 0]
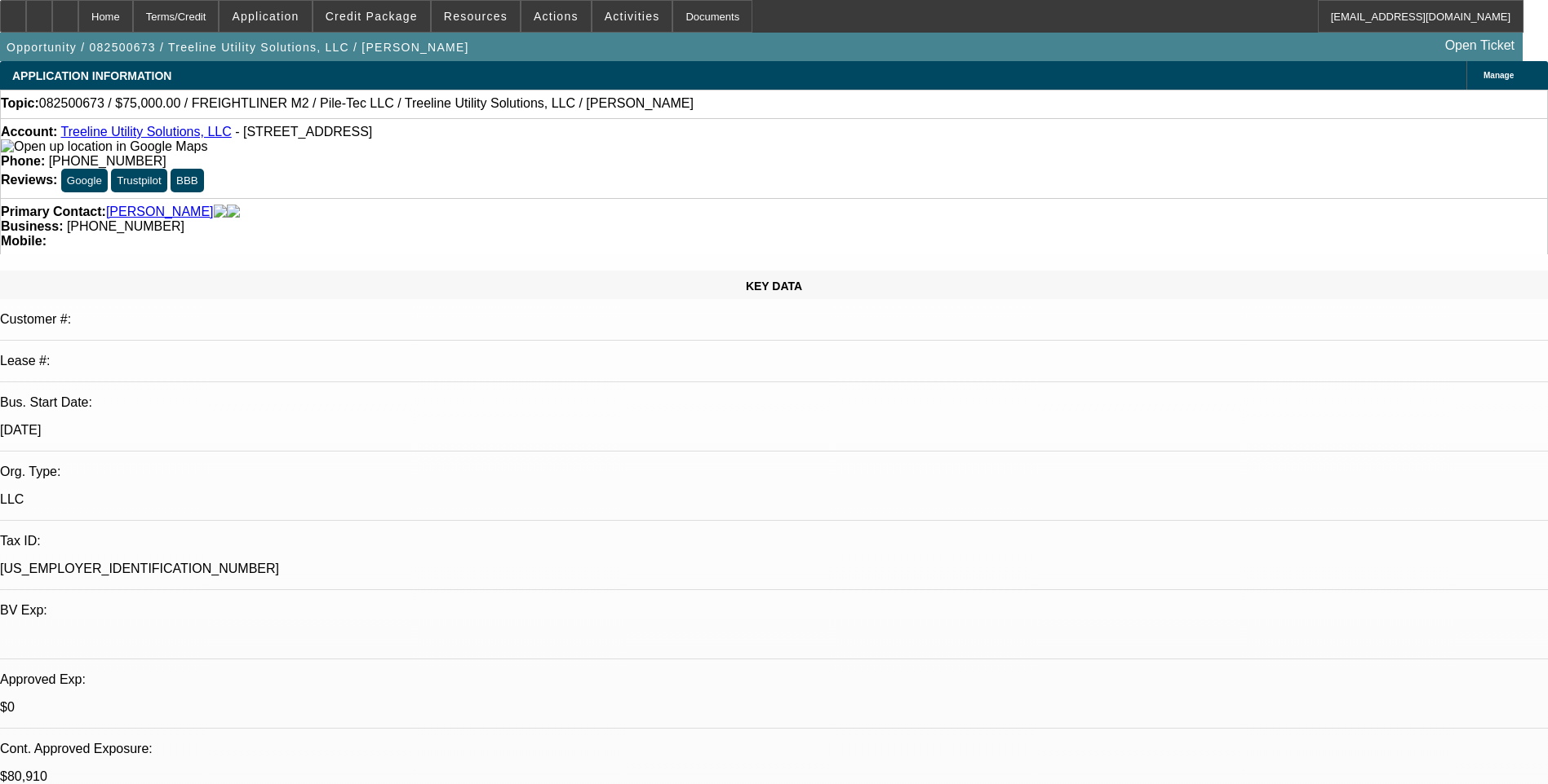
select select "0"
select select "2"
select select "0"
select select "2"
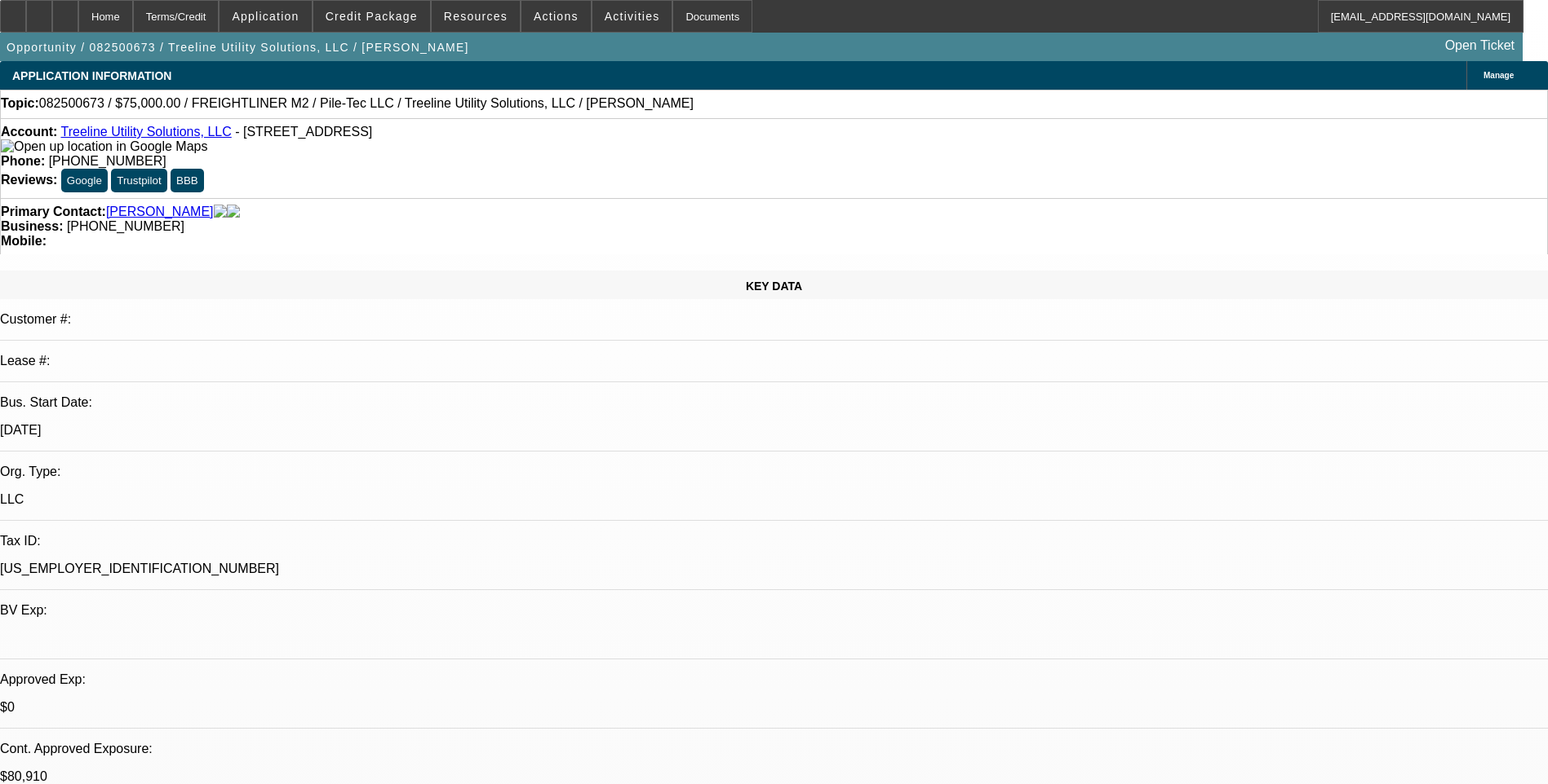
select select "0"
select select "2"
select select "0"
select select "0.1"
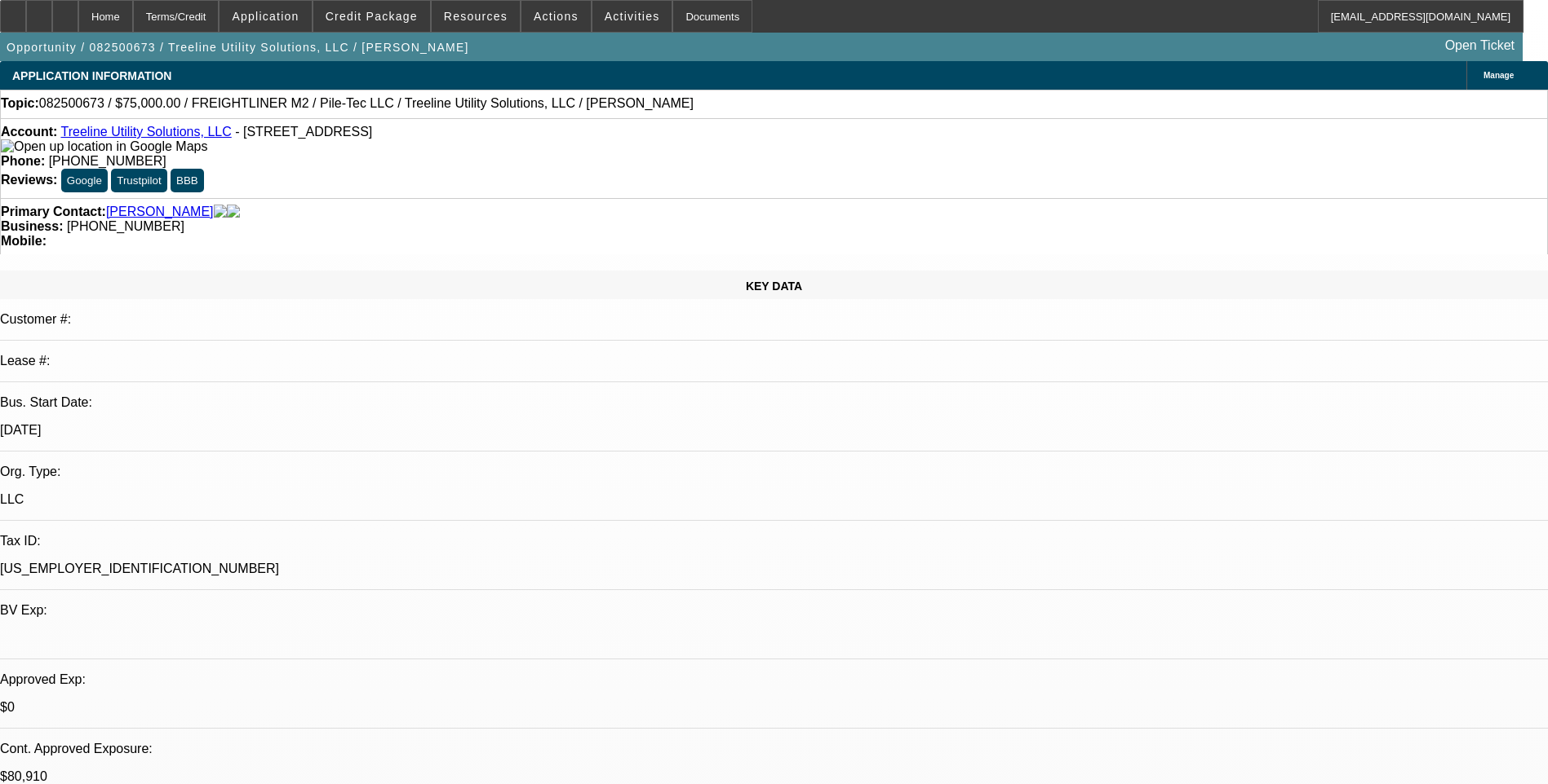
select select "2"
select select "0"
select select "1"
select select "2"
select select "6"
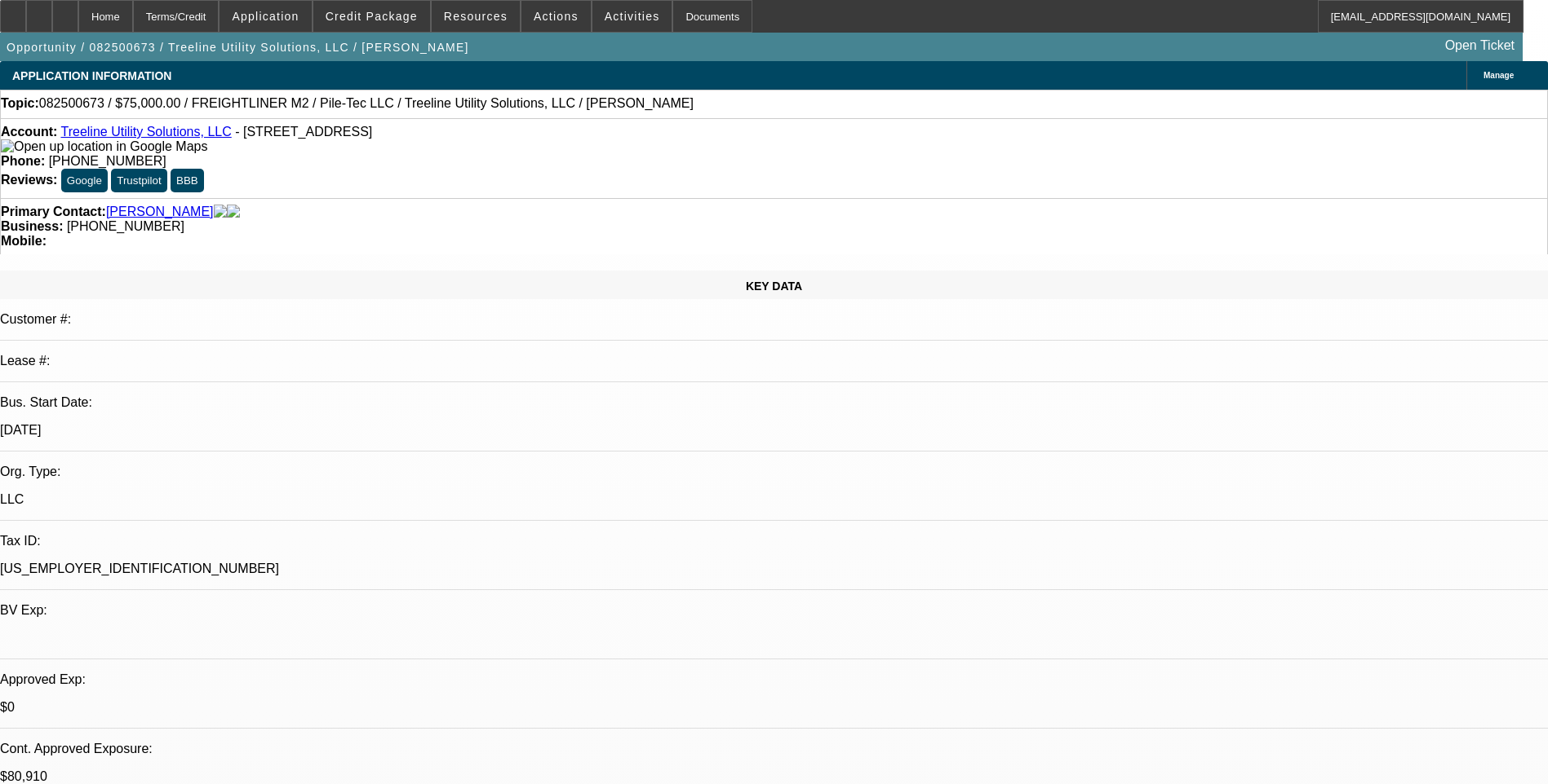
select select "1"
select select "2"
select select "6"
select select "1"
select select "2"
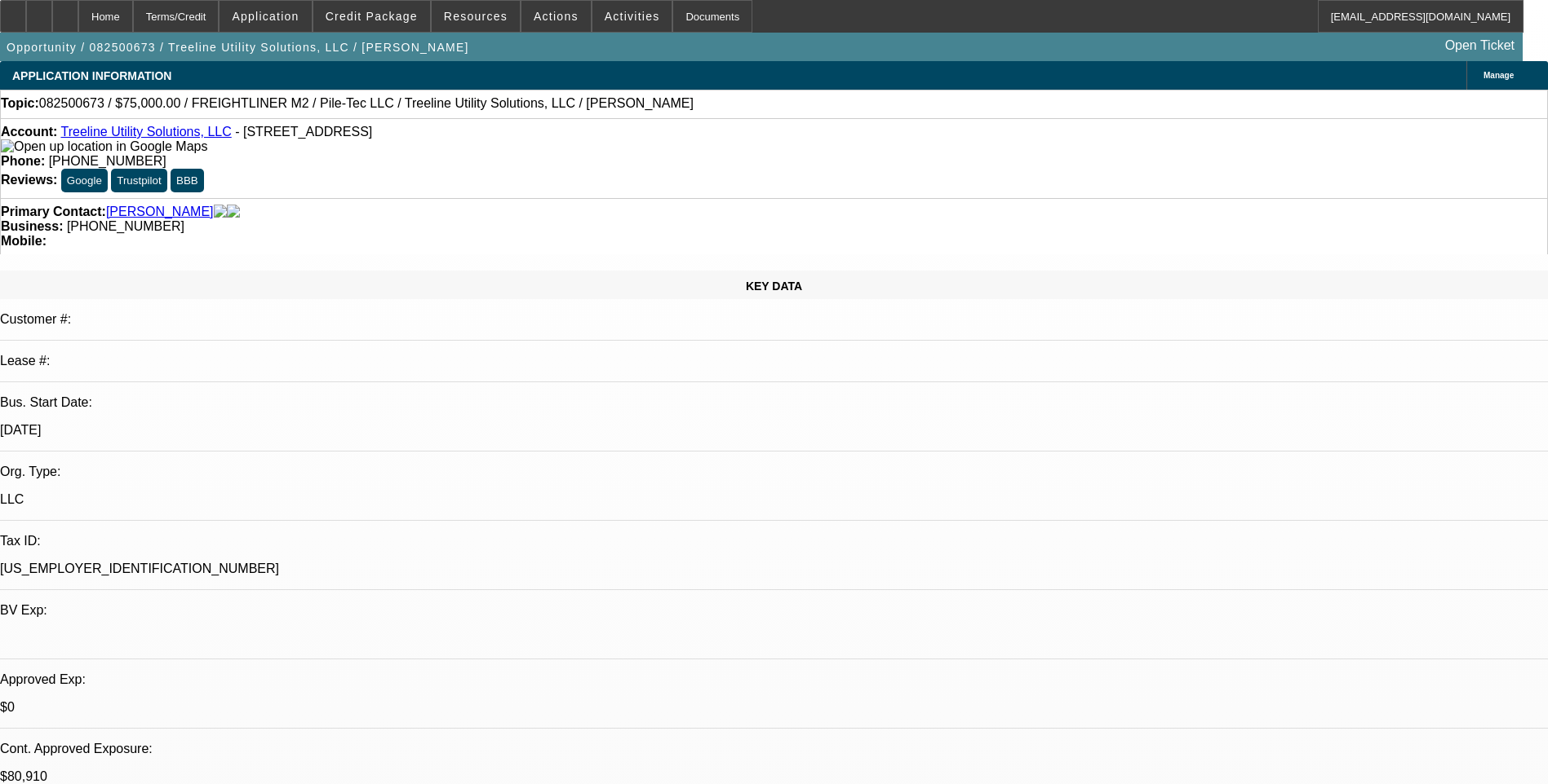
select select "6"
select select "1"
select select "2"
select select "6"
click at [209, 16] on div "Terms/Credit" at bounding box center [176, 16] width 87 height 33
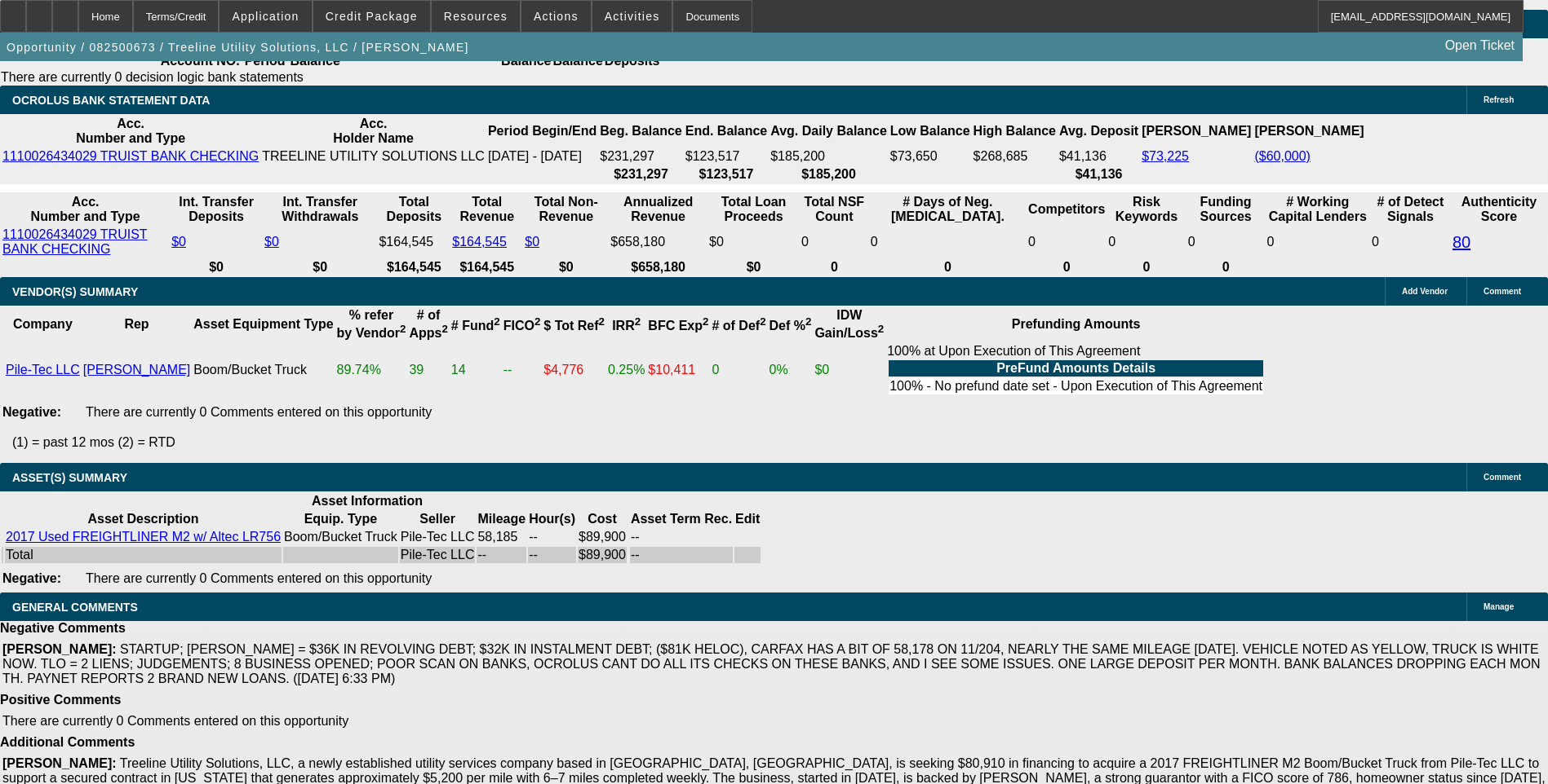
scroll to position [2912, 0]
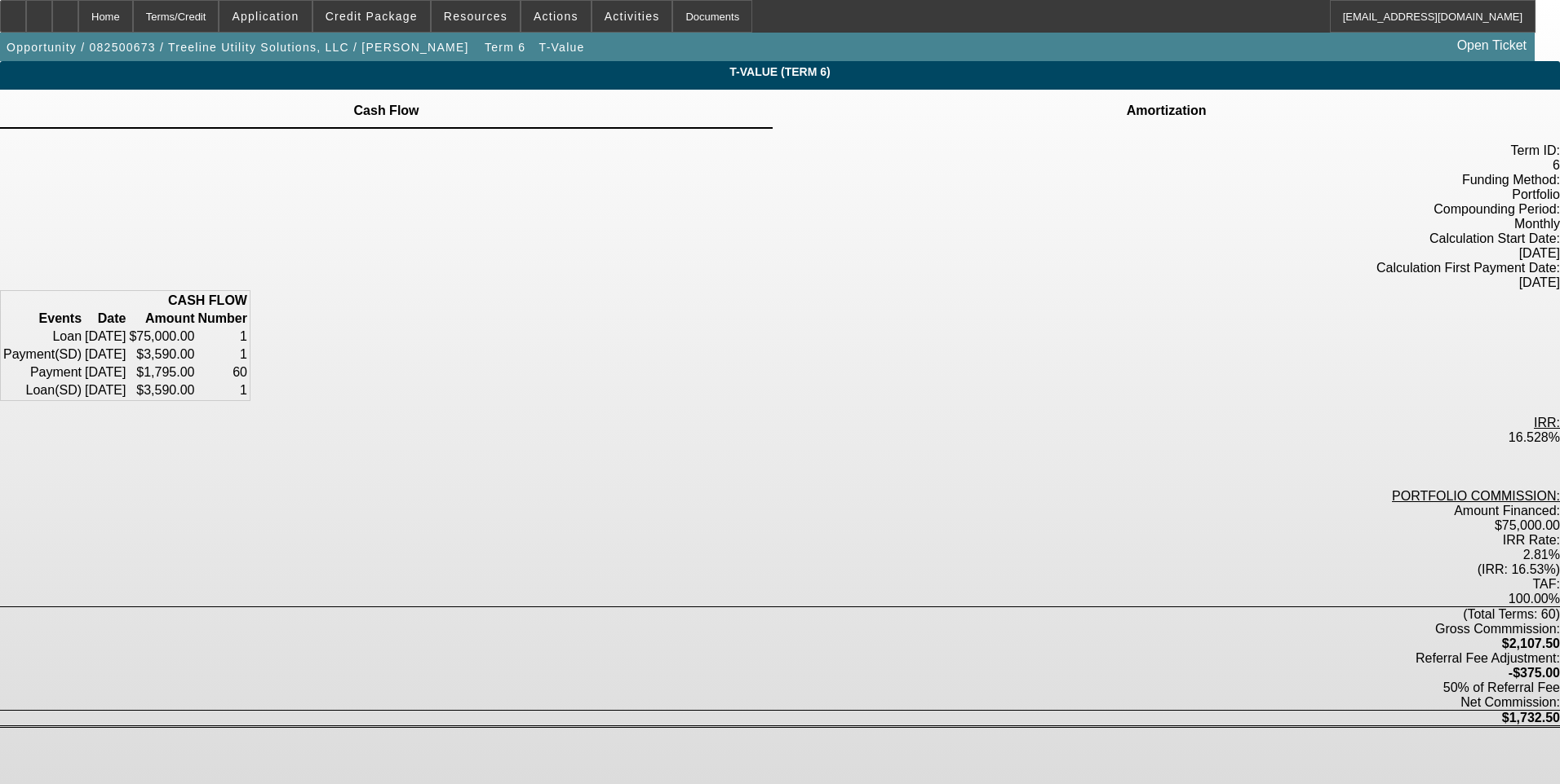
click at [1166, 101] on icon at bounding box center [1166, 101] width 0 height 0
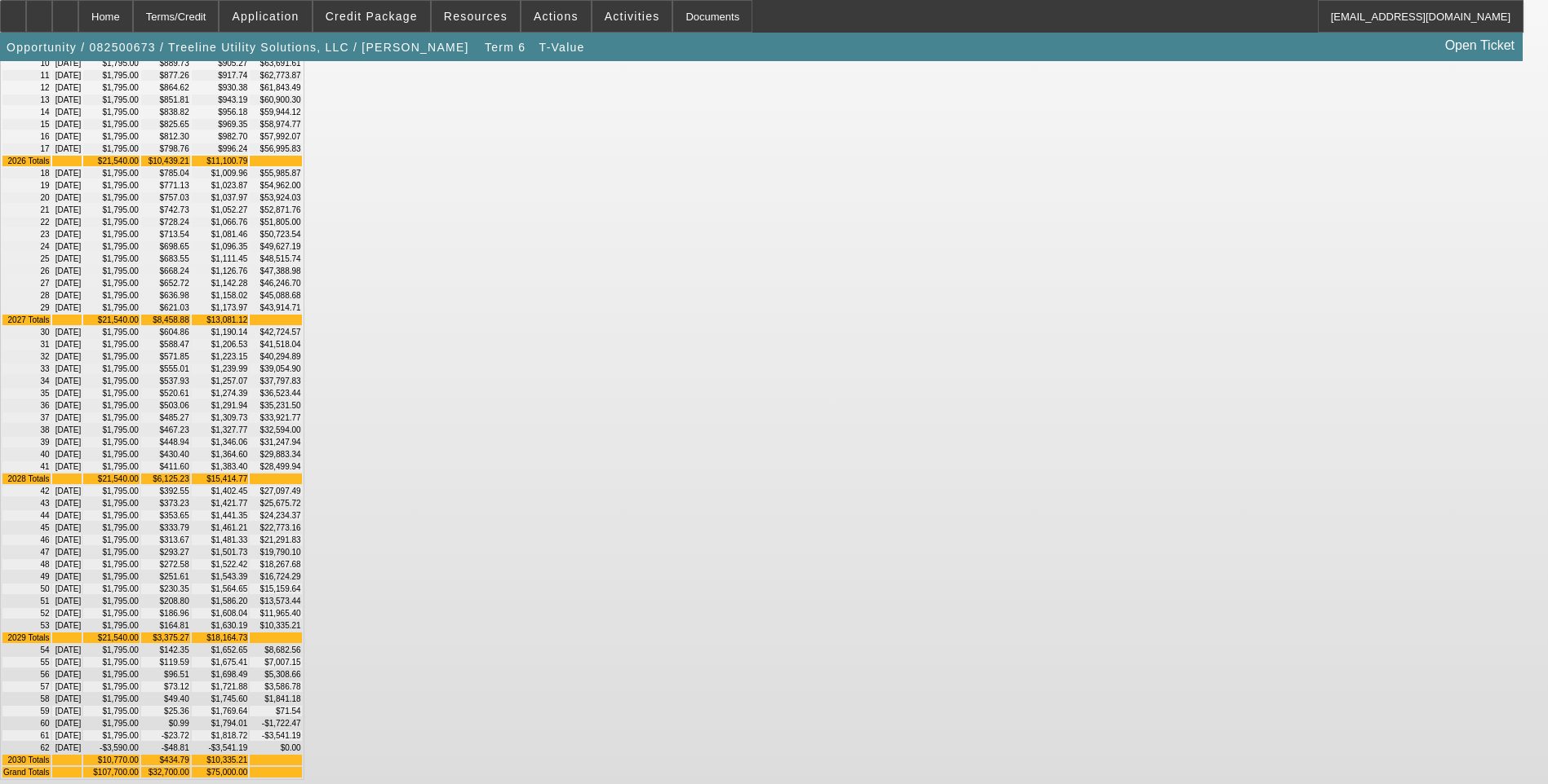
scroll to position [212, 0]
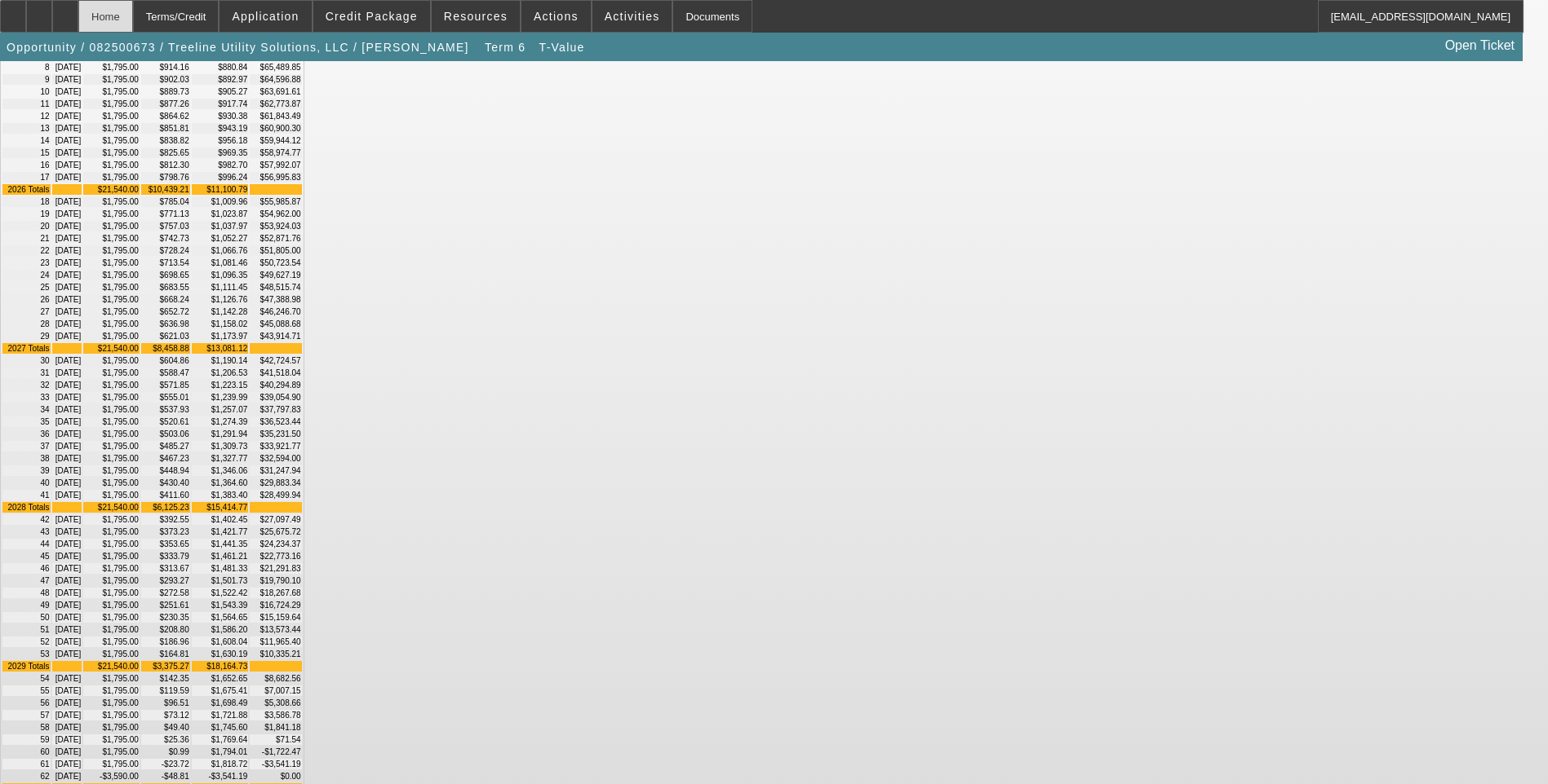
click at [133, 20] on div "Home" at bounding box center [105, 16] width 55 height 33
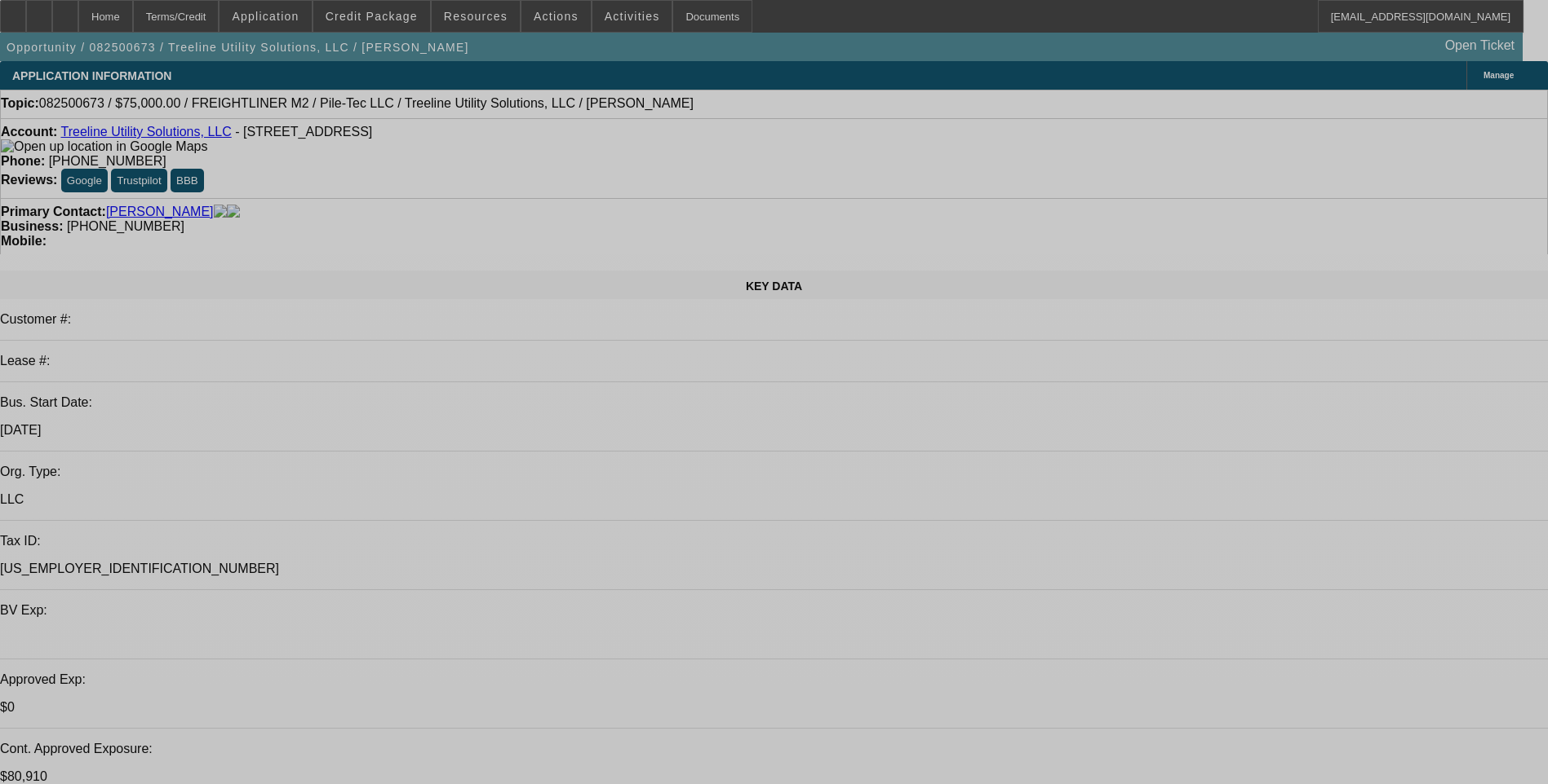
select select "0"
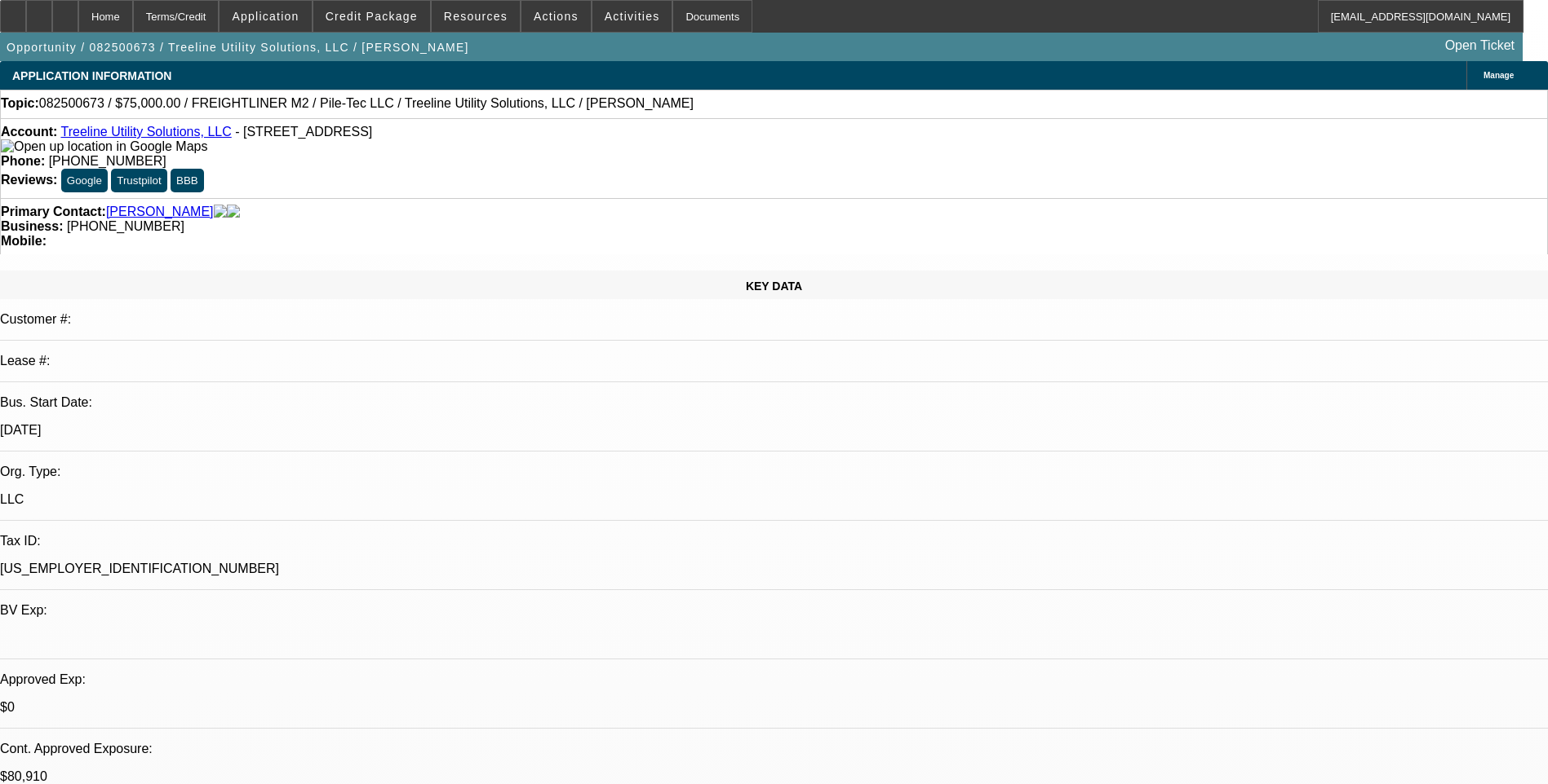
select select "2"
select select "0"
select select "6"
select select "0"
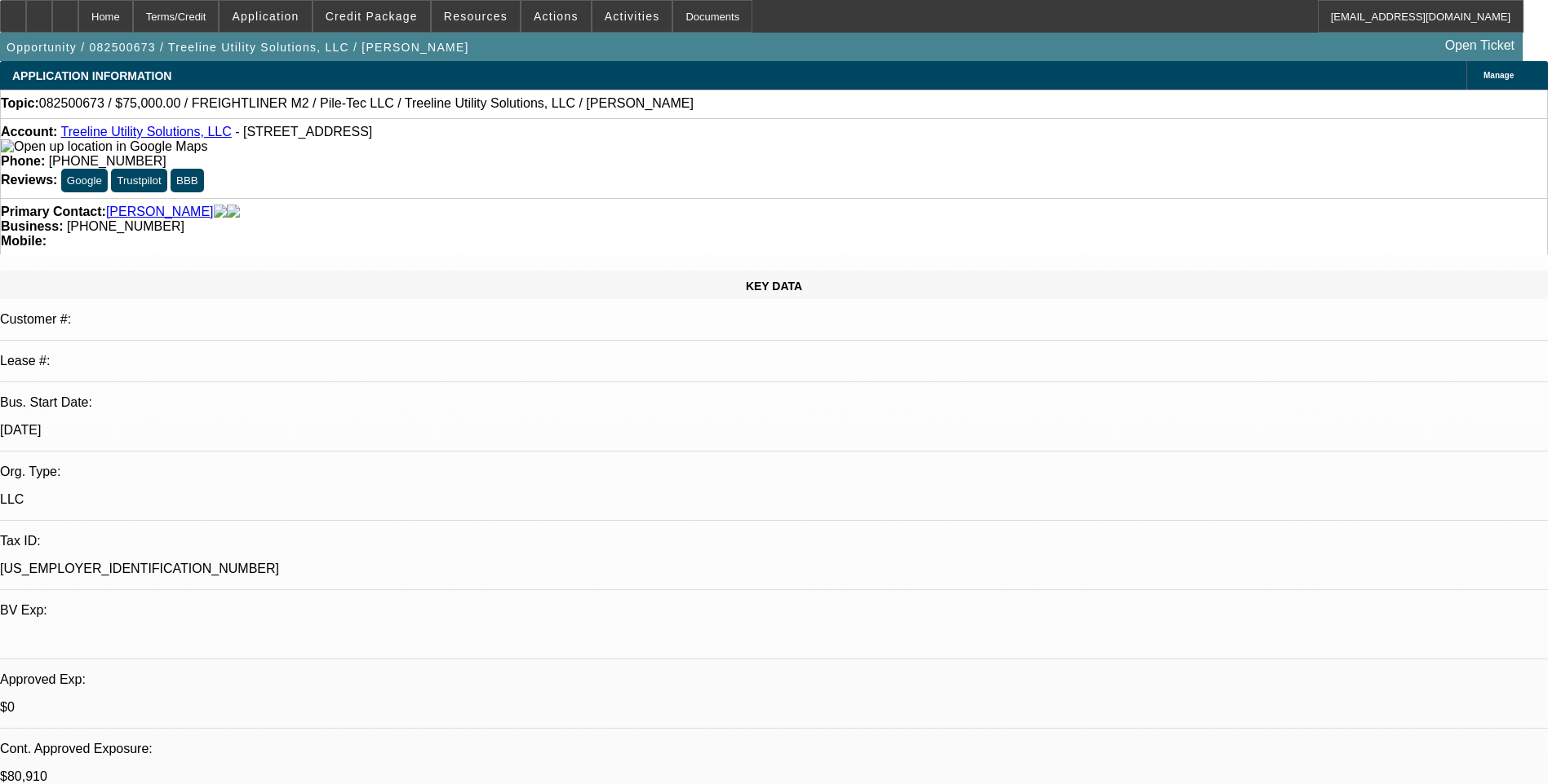
select select "2"
select select "0"
select select "6"
select select "0"
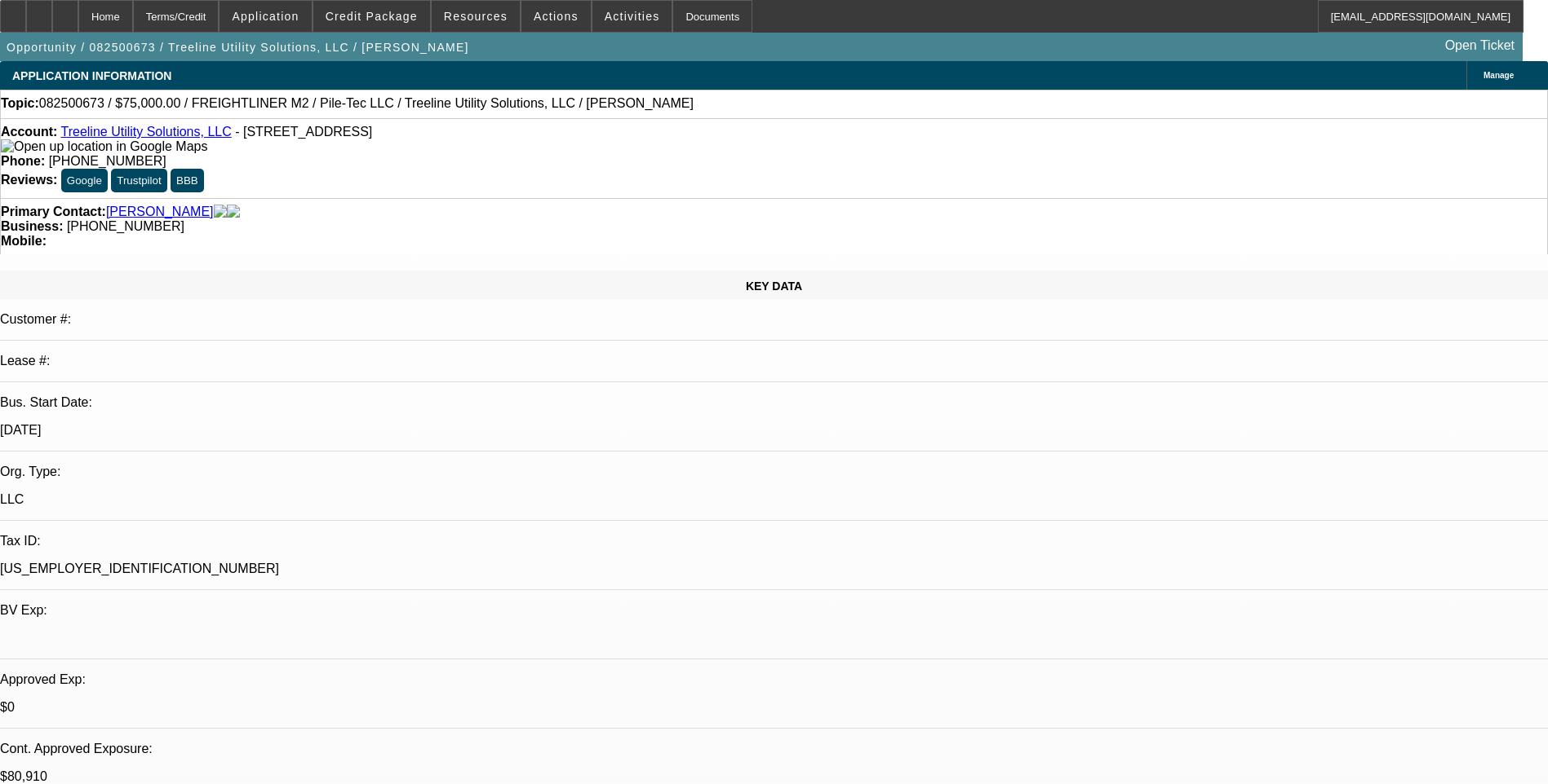
select select "2"
select select "0"
select select "6"
select select "0.1"
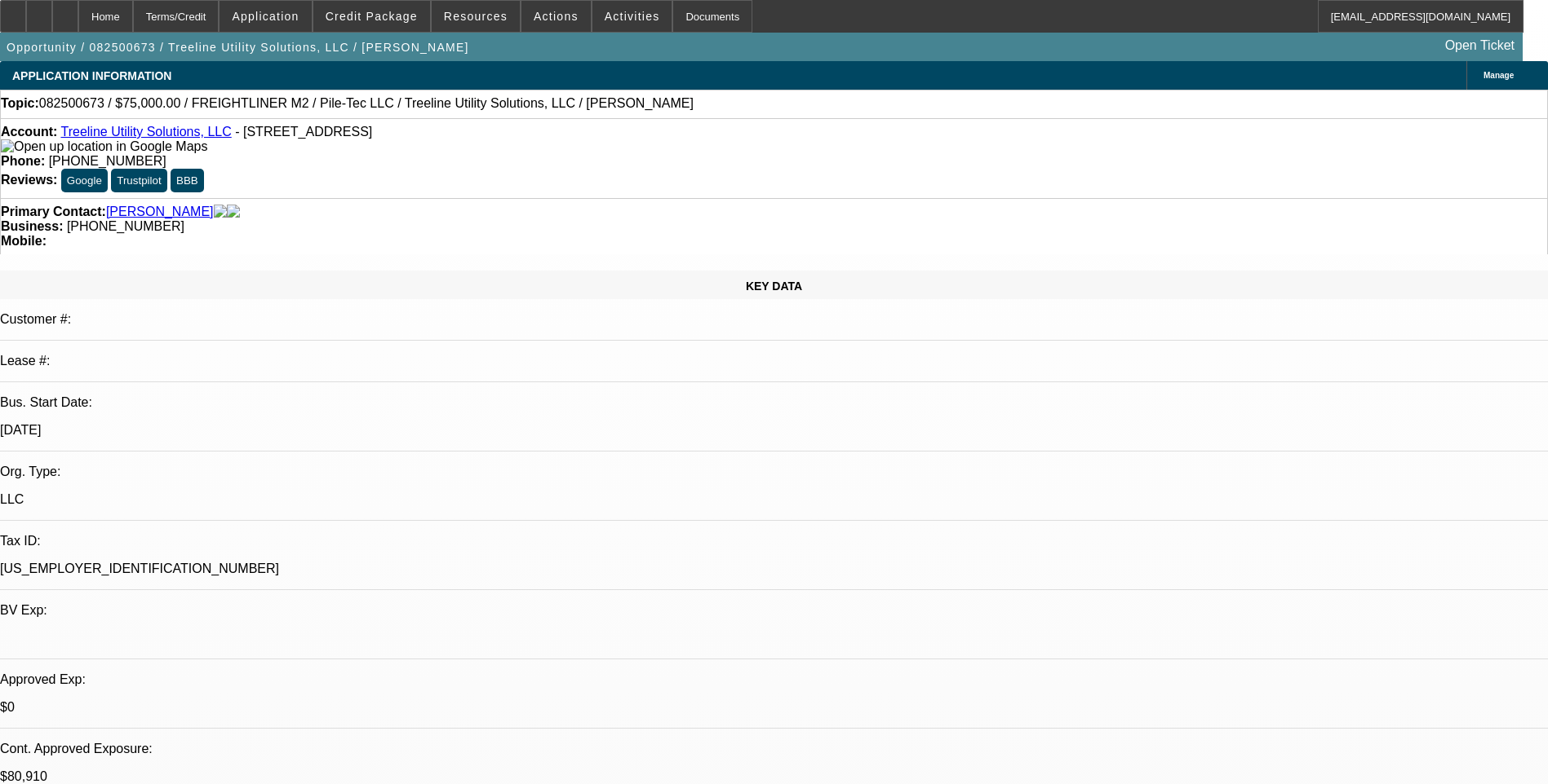
select select "2"
select select "0"
select select "6"
select select "0"
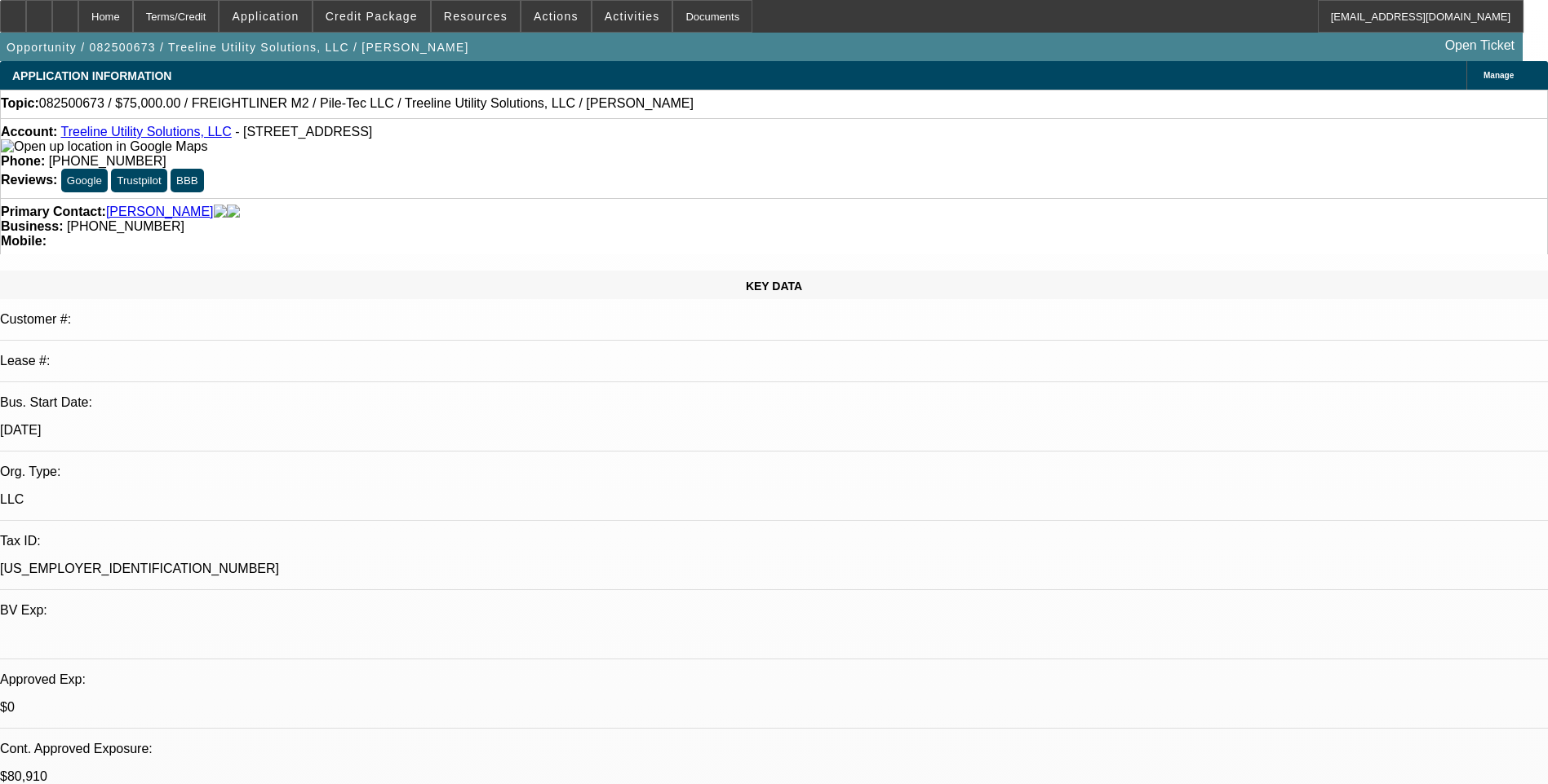
select select "2"
select select "0"
select select "2"
select select "0"
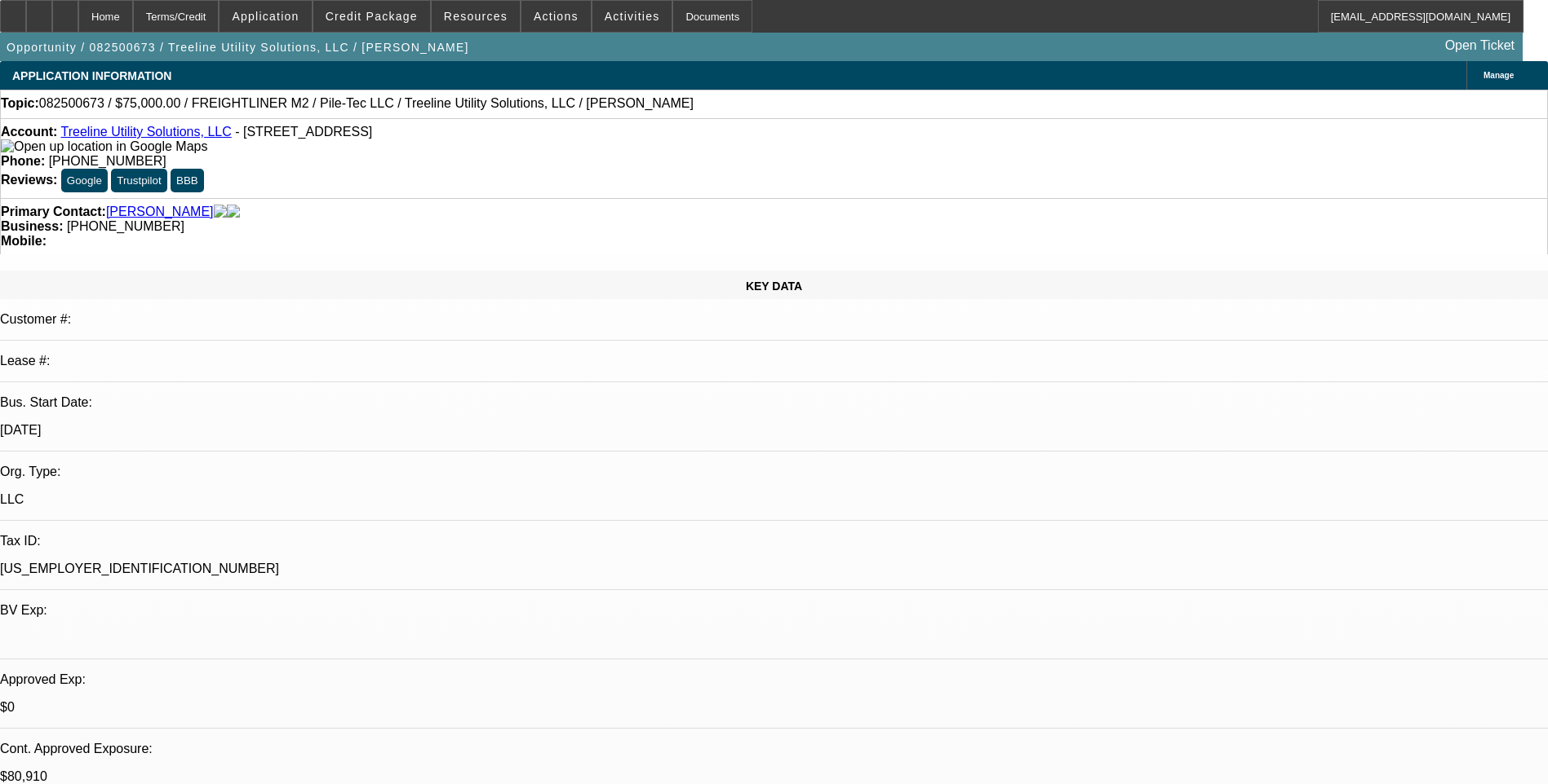
select select "0"
select select "2"
select select "0"
select select "0.1"
select select "2"
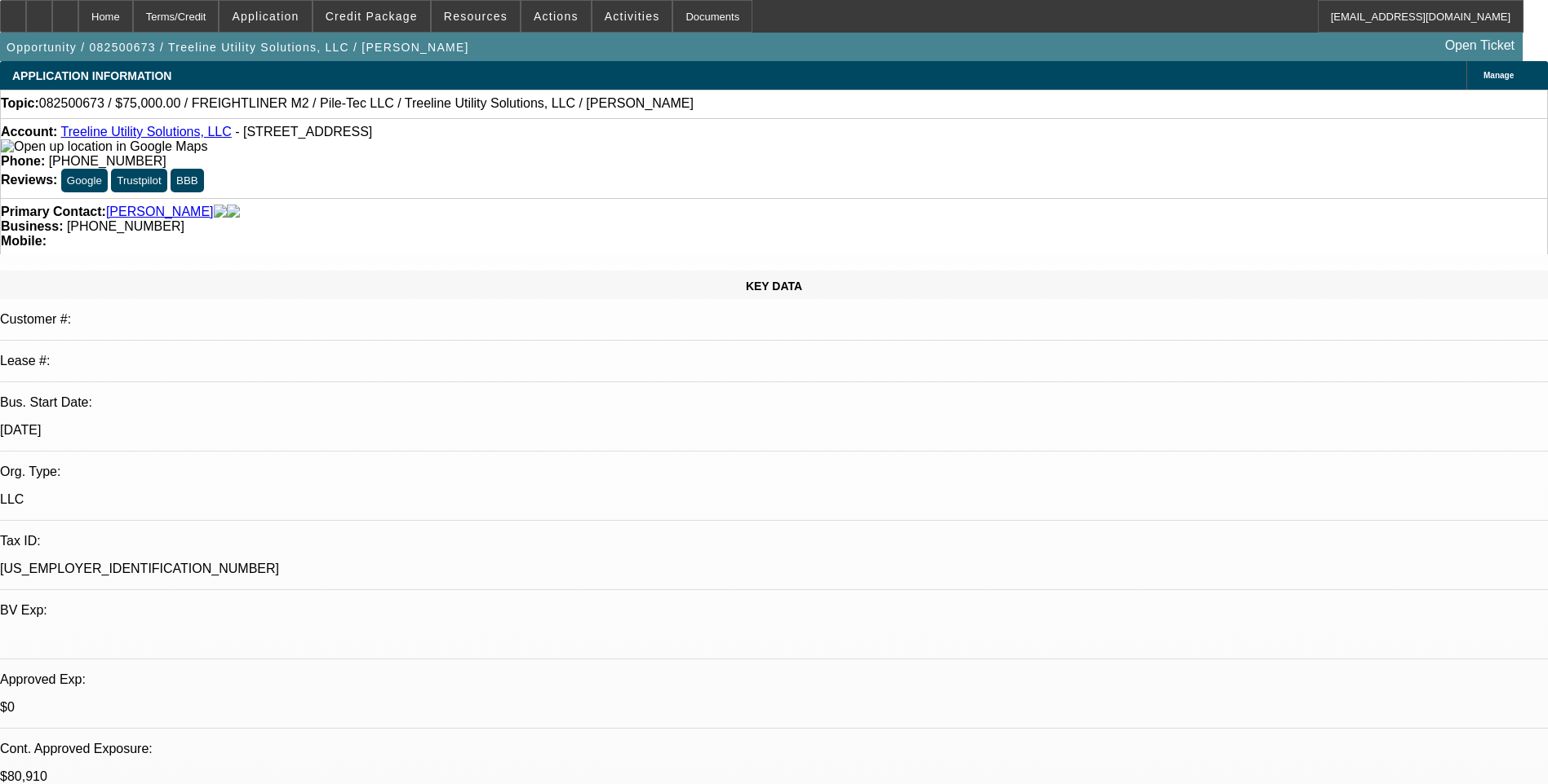
select select "0"
select select "1"
select select "2"
select select "6"
select select "1"
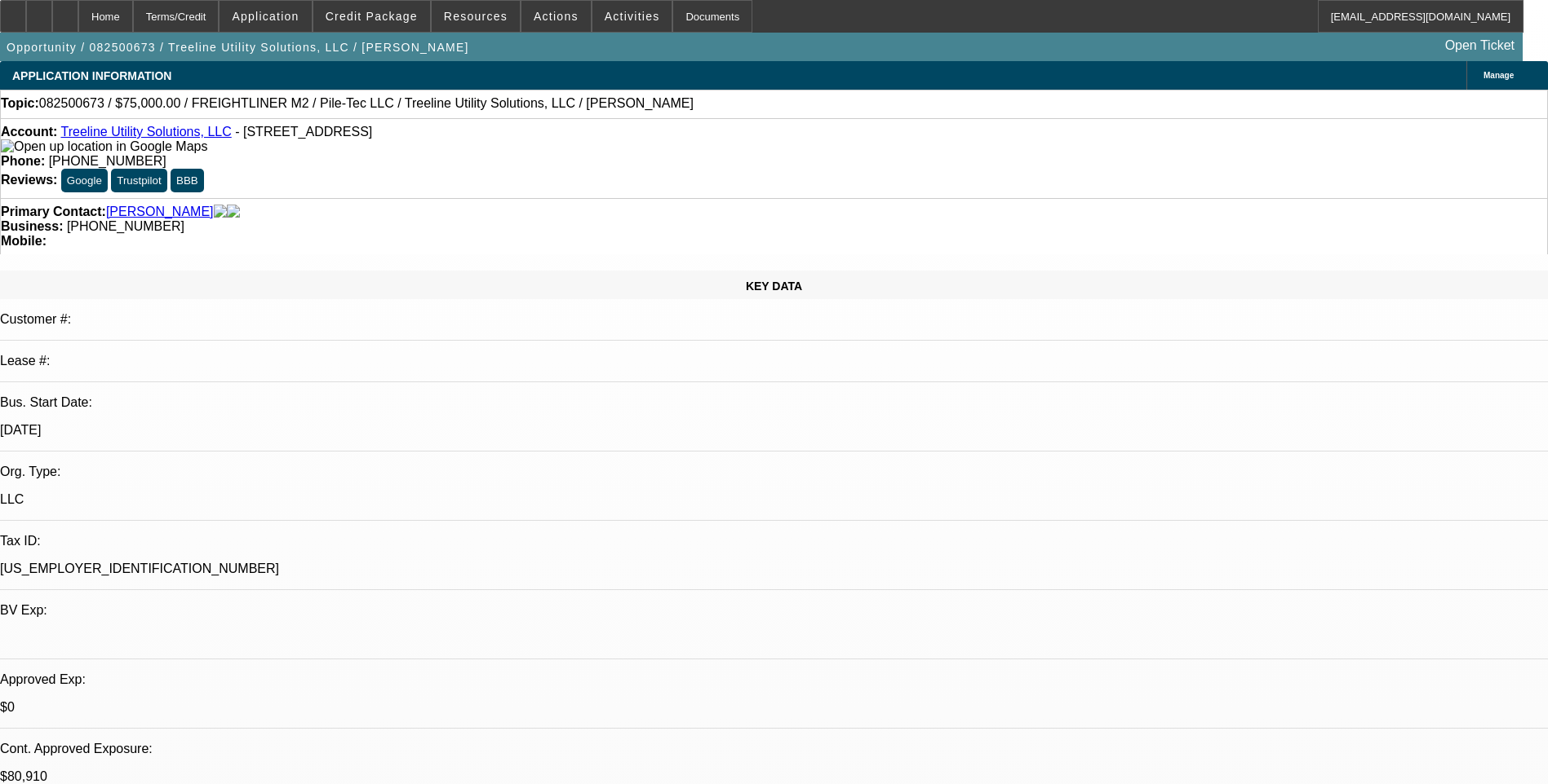
select select "2"
select select "6"
select select "1"
select select "2"
select select "6"
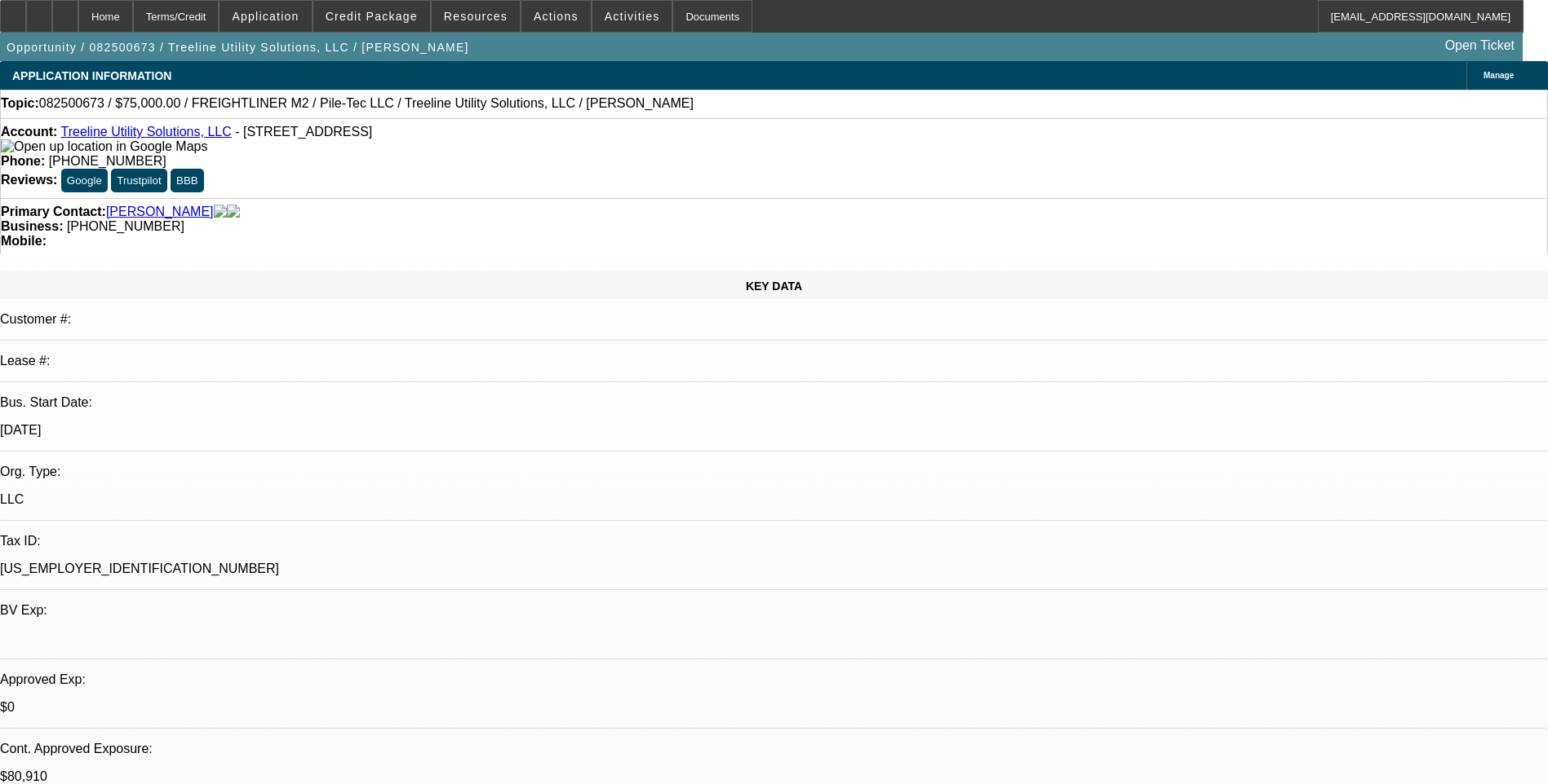
select select "1"
select select "2"
select select "6"
